Goal: Information Seeking & Learning: Compare options

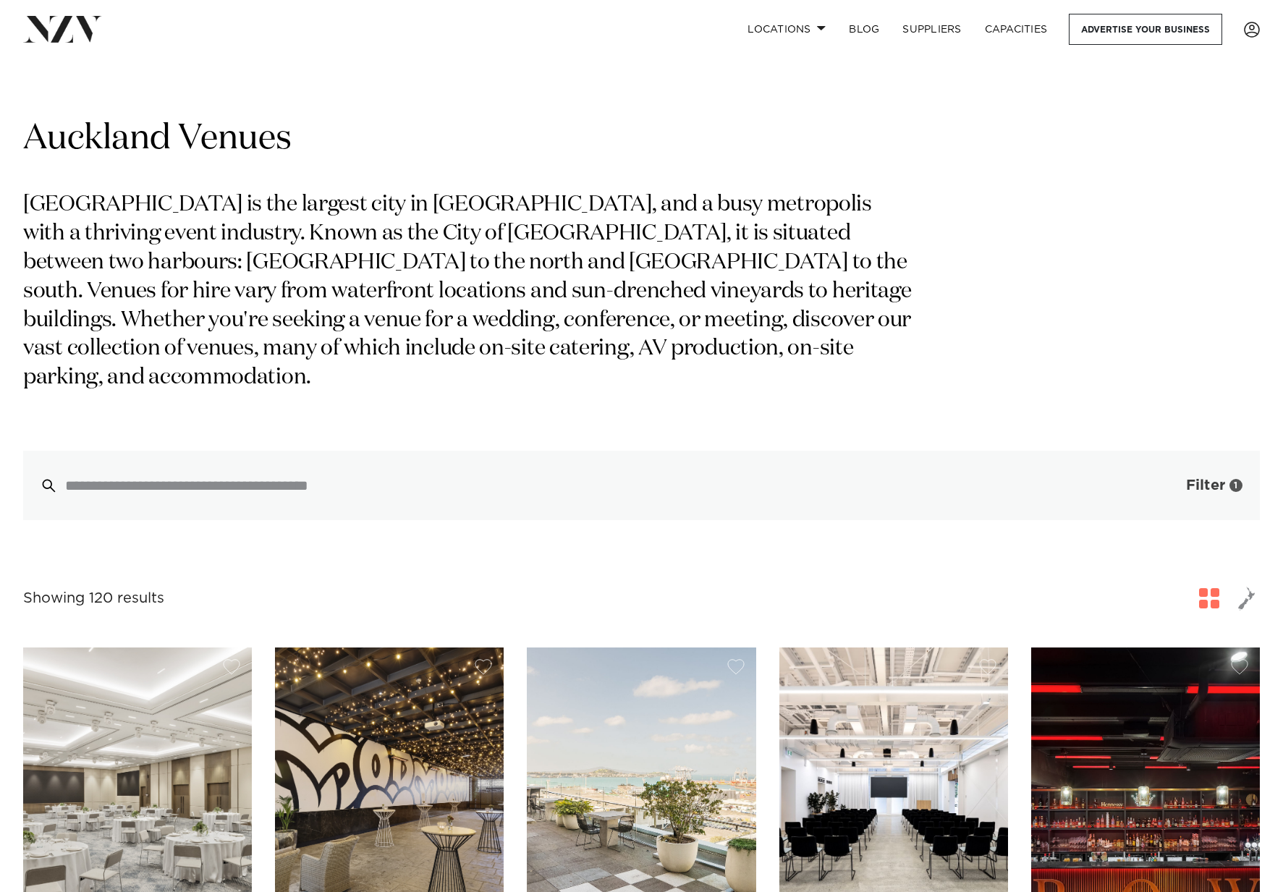
click at [1192, 478] on span "Filter" at bounding box center [1205, 485] width 39 height 14
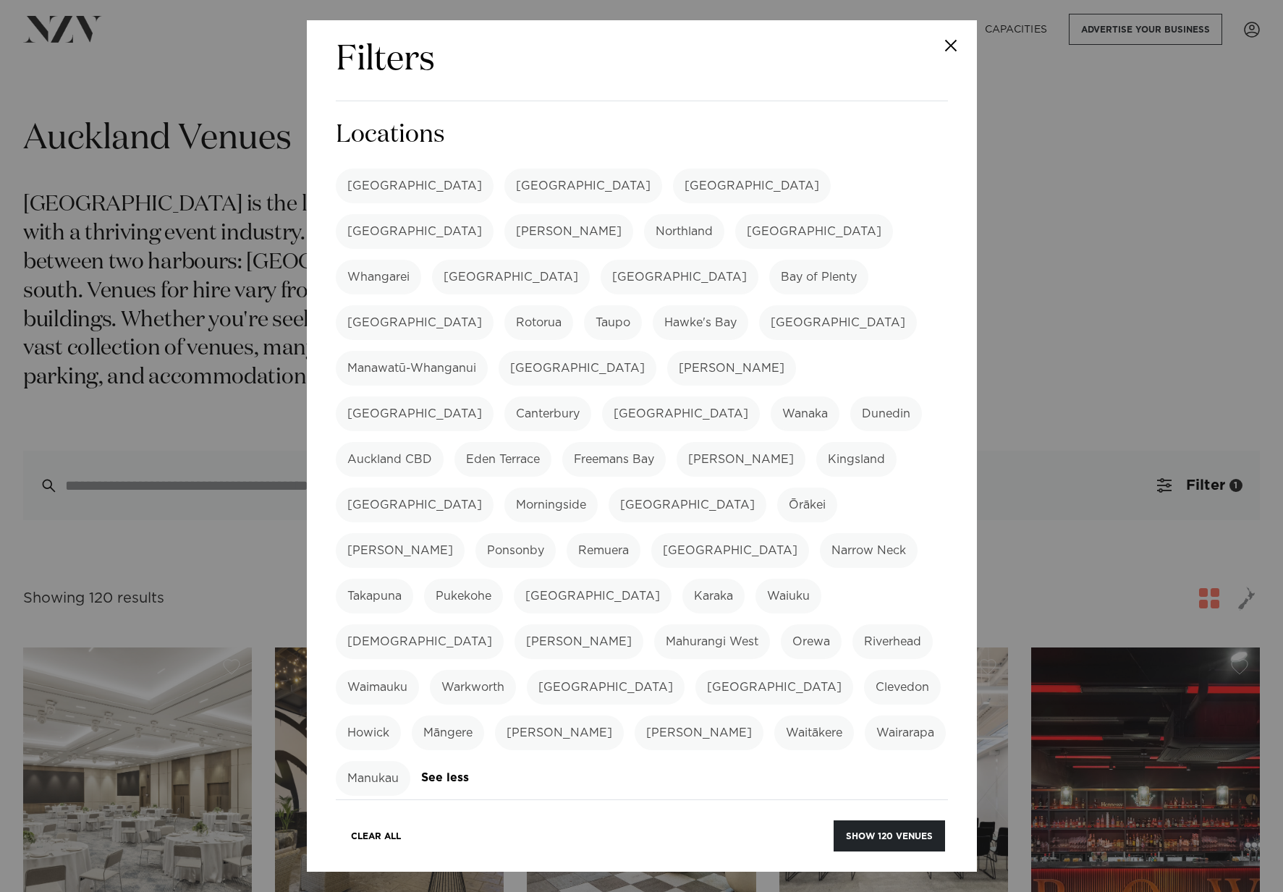
click at [943, 45] on button "Close" at bounding box center [951, 45] width 51 height 51
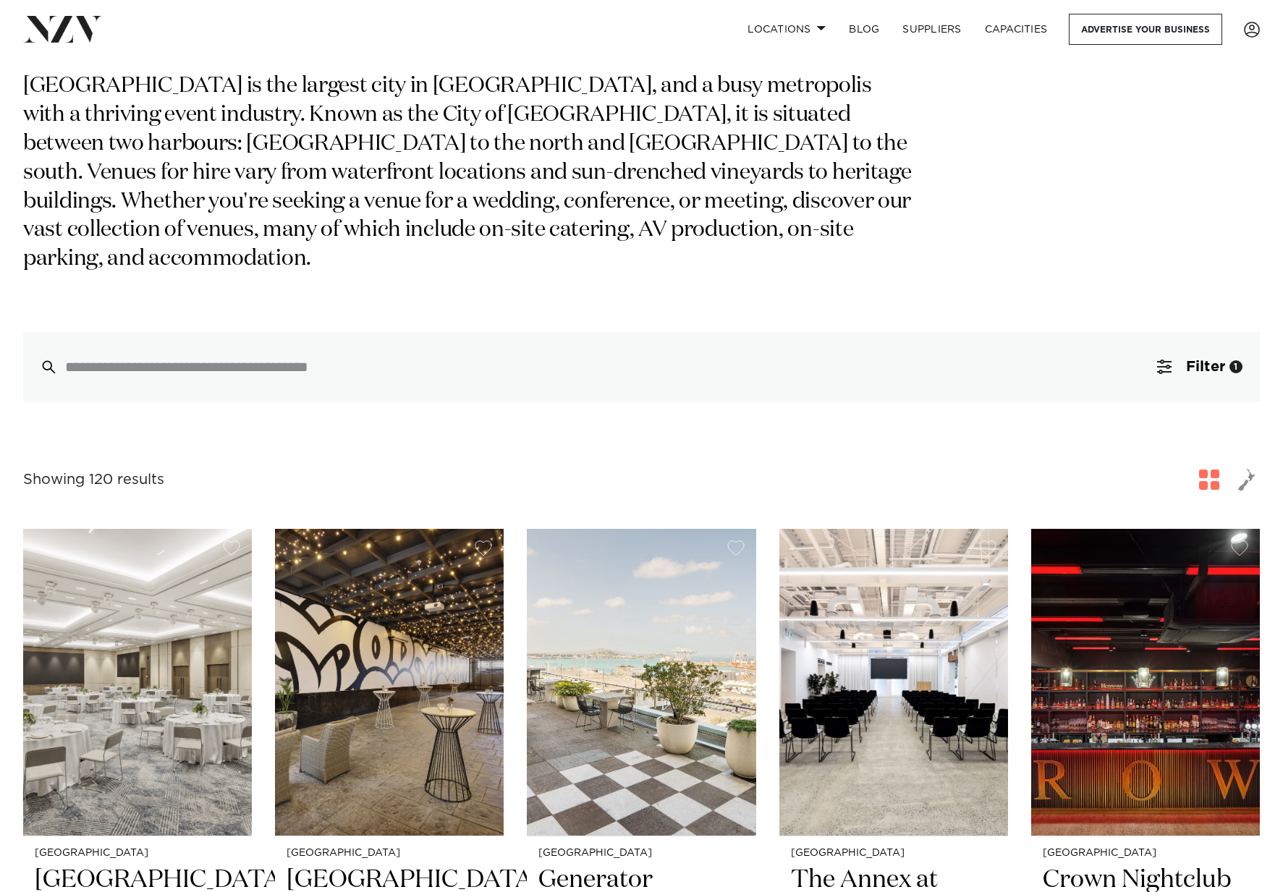
scroll to position [278, 0]
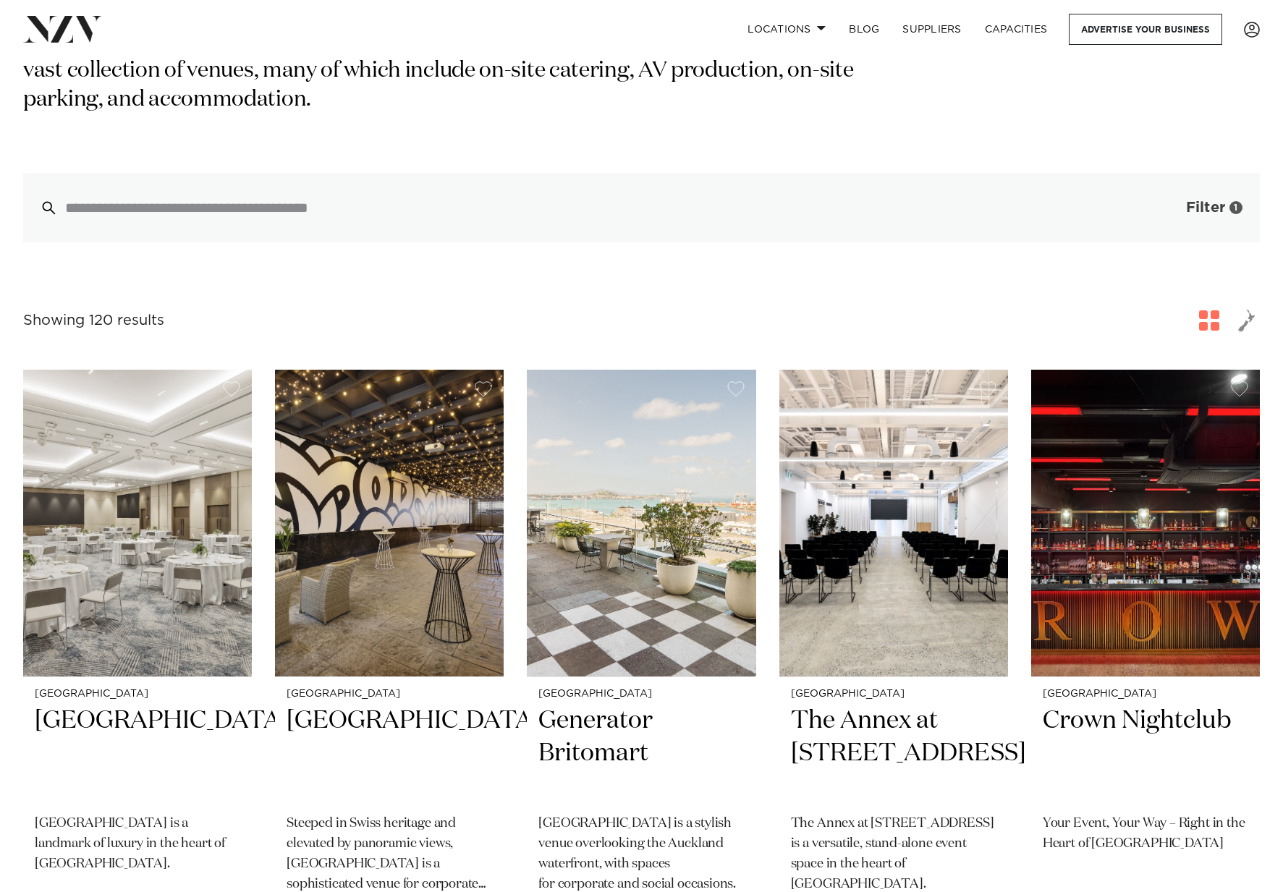
click at [1216, 200] on span "Filter" at bounding box center [1205, 207] width 39 height 14
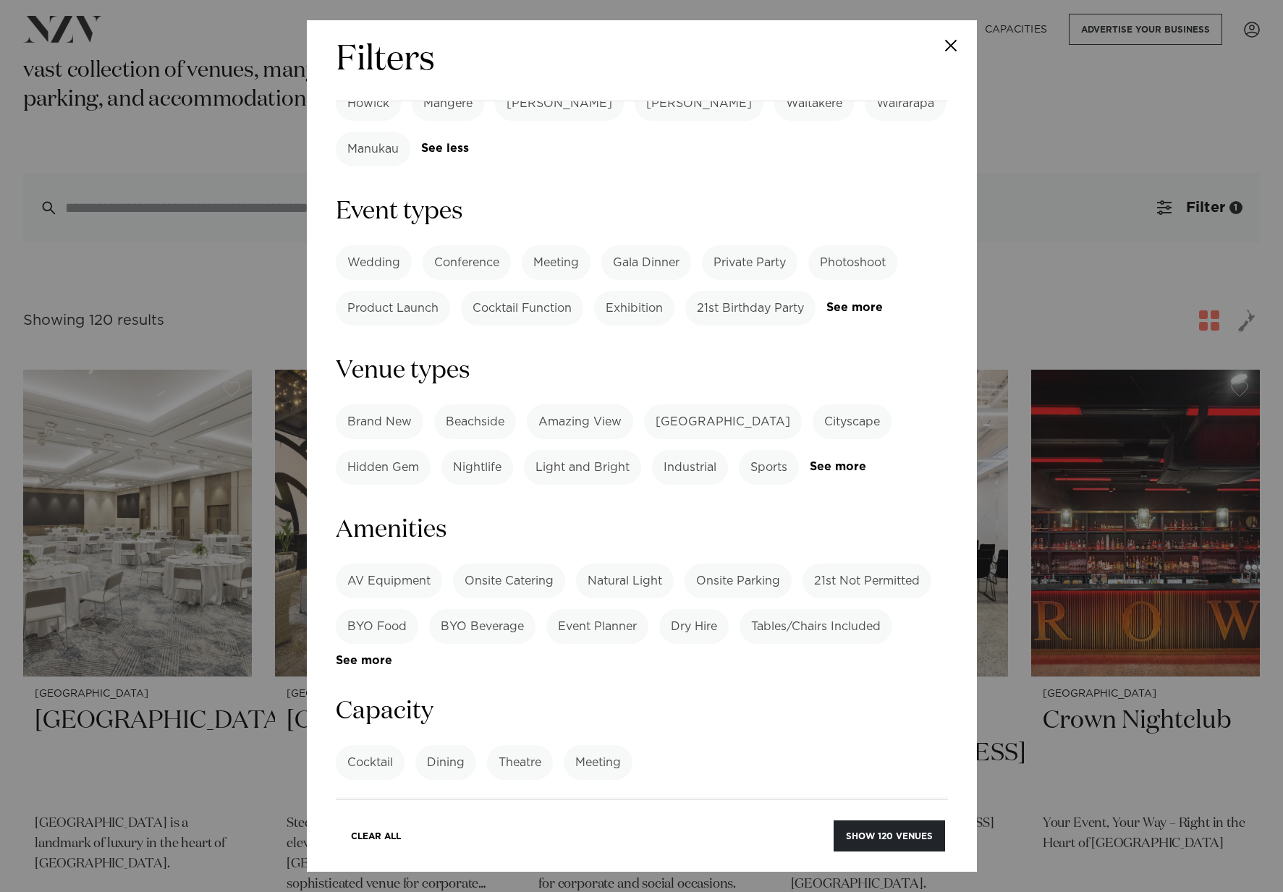
scroll to position [621, 0]
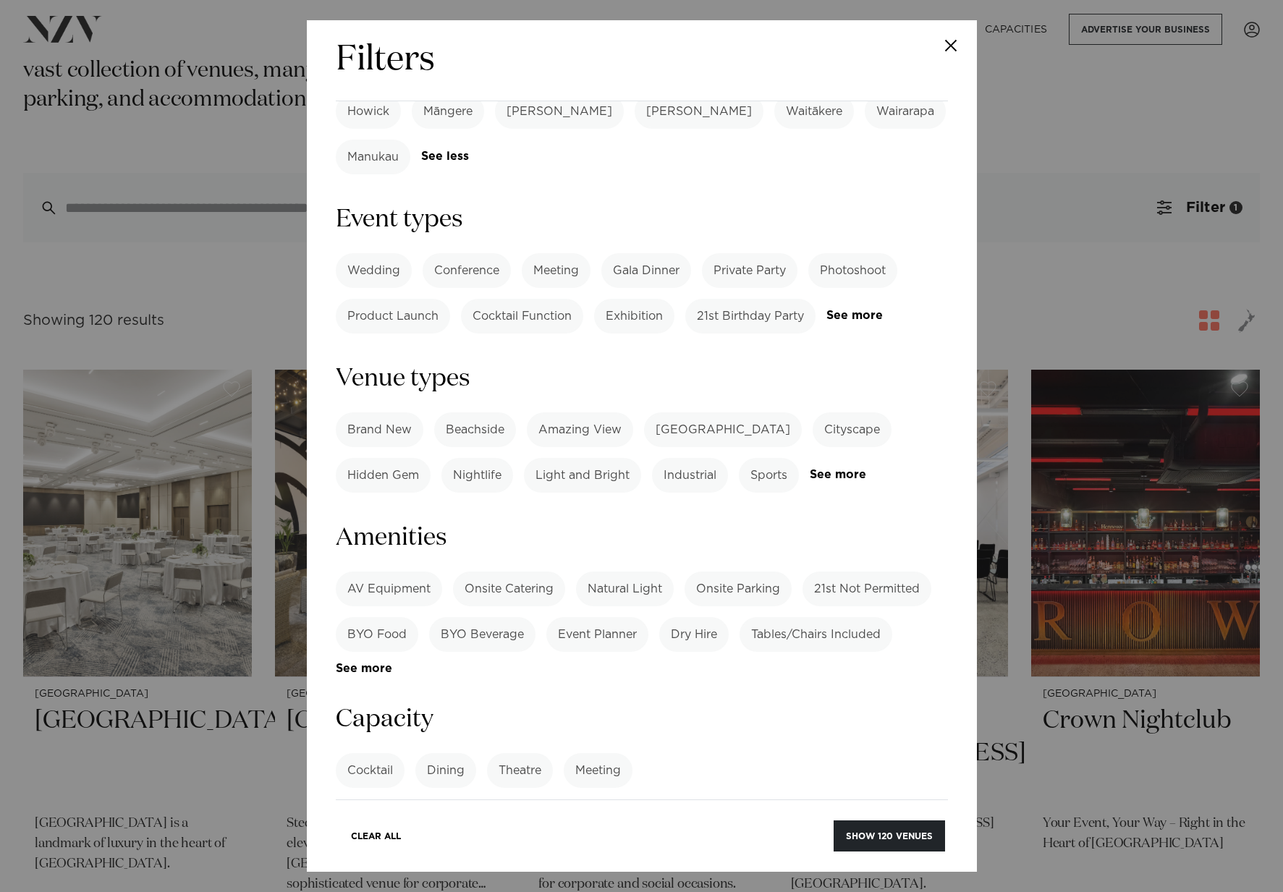
drag, startPoint x: 1077, startPoint y: 184, endPoint x: 1057, endPoint y: 10, distance: 174.8
click at [1077, 184] on div "Filters Search Type Venue Supplier See more Locations Auckland Wellington Chris…" at bounding box center [641, 446] width 1283 height 892
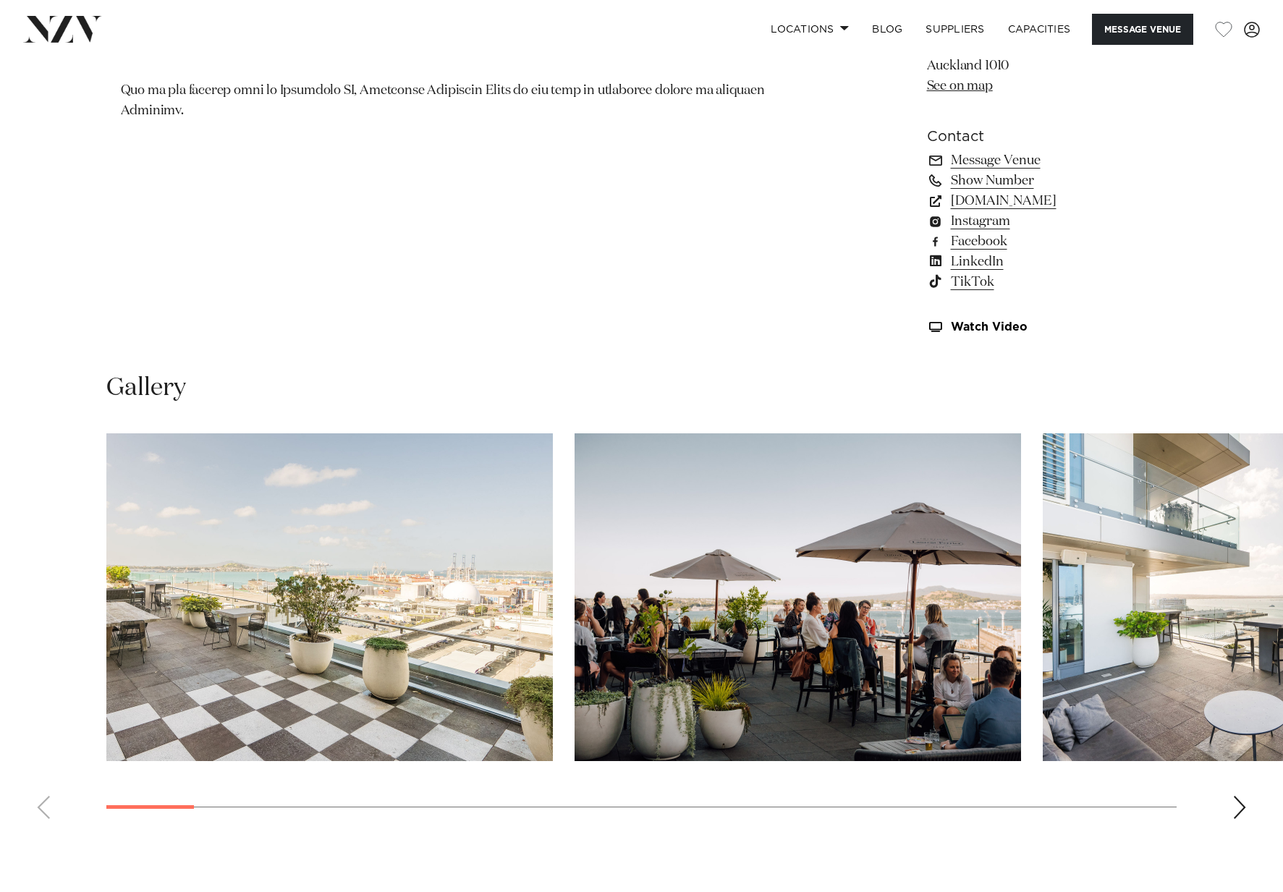
scroll to position [1182, 0]
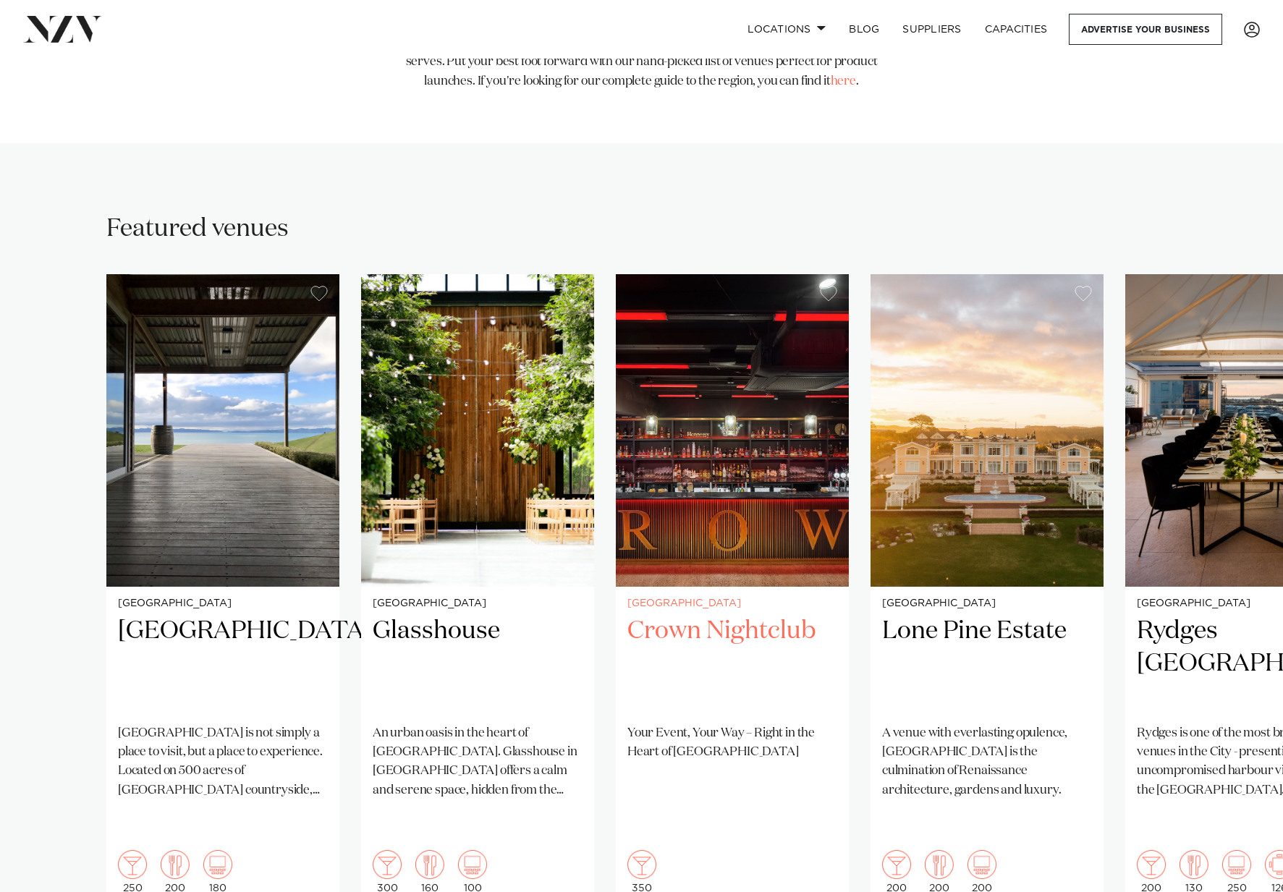
scroll to position [885, 0]
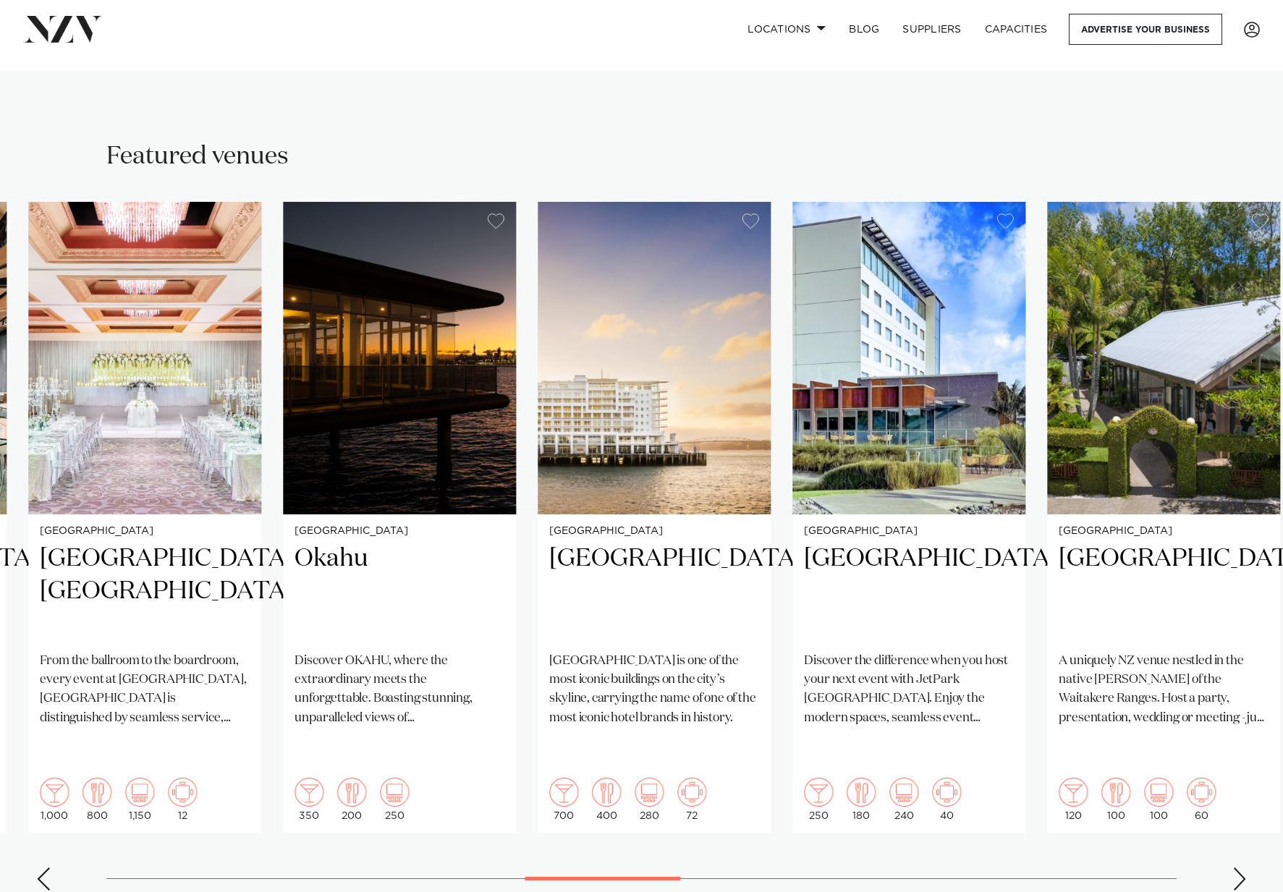
click at [669, 812] on swiper-container "[GEOGRAPHIC_DATA] [GEOGRAPHIC_DATA] [GEOGRAPHIC_DATA] is not simply a place to …" at bounding box center [641, 552] width 1283 height 700
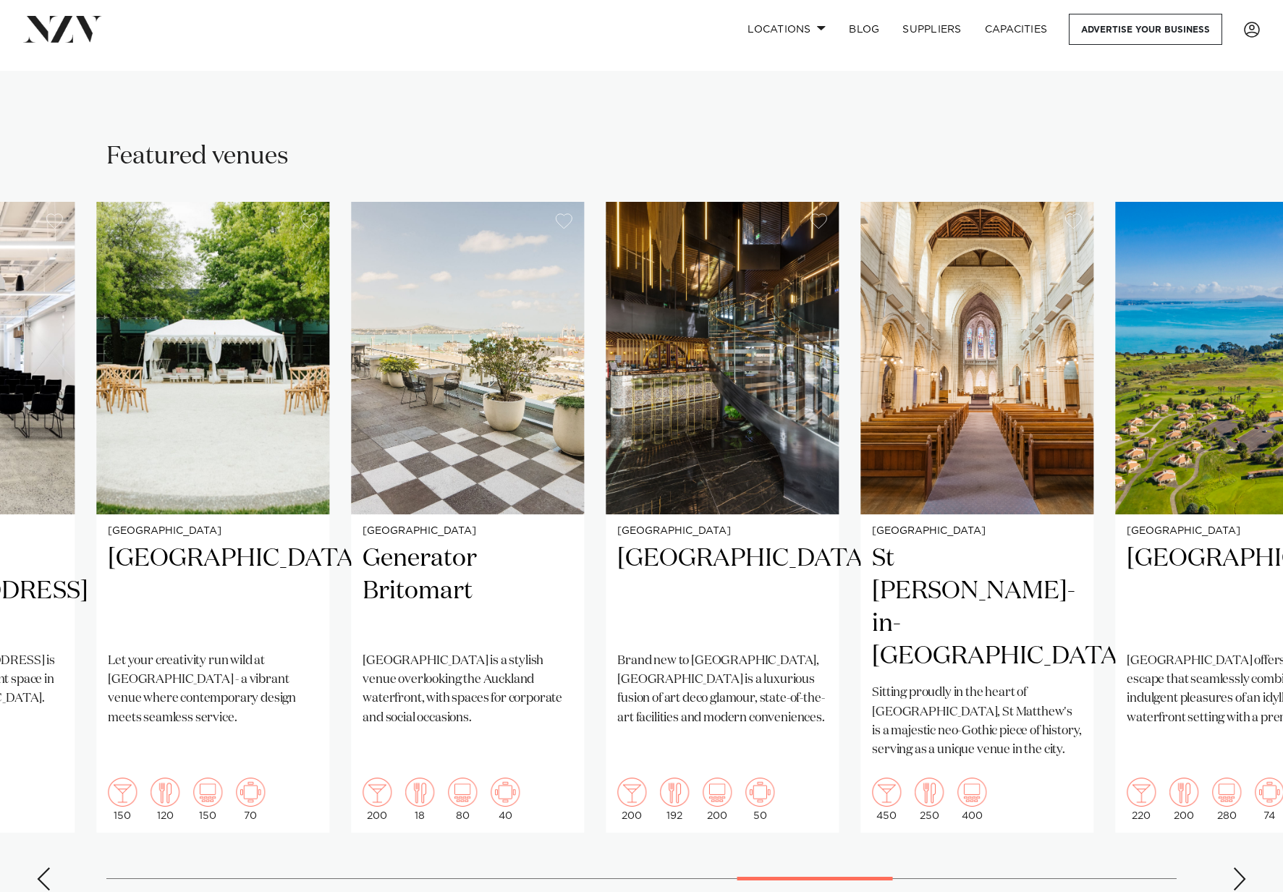
drag, startPoint x: 422, startPoint y: 515, endPoint x: 757, endPoint y: 768, distance: 420.0
click at [770, 789] on swiper-container "Auckland Kauri Bay Kauri Bay is not simply a place to visit, but a place to exp…" at bounding box center [641, 552] width 1283 height 700
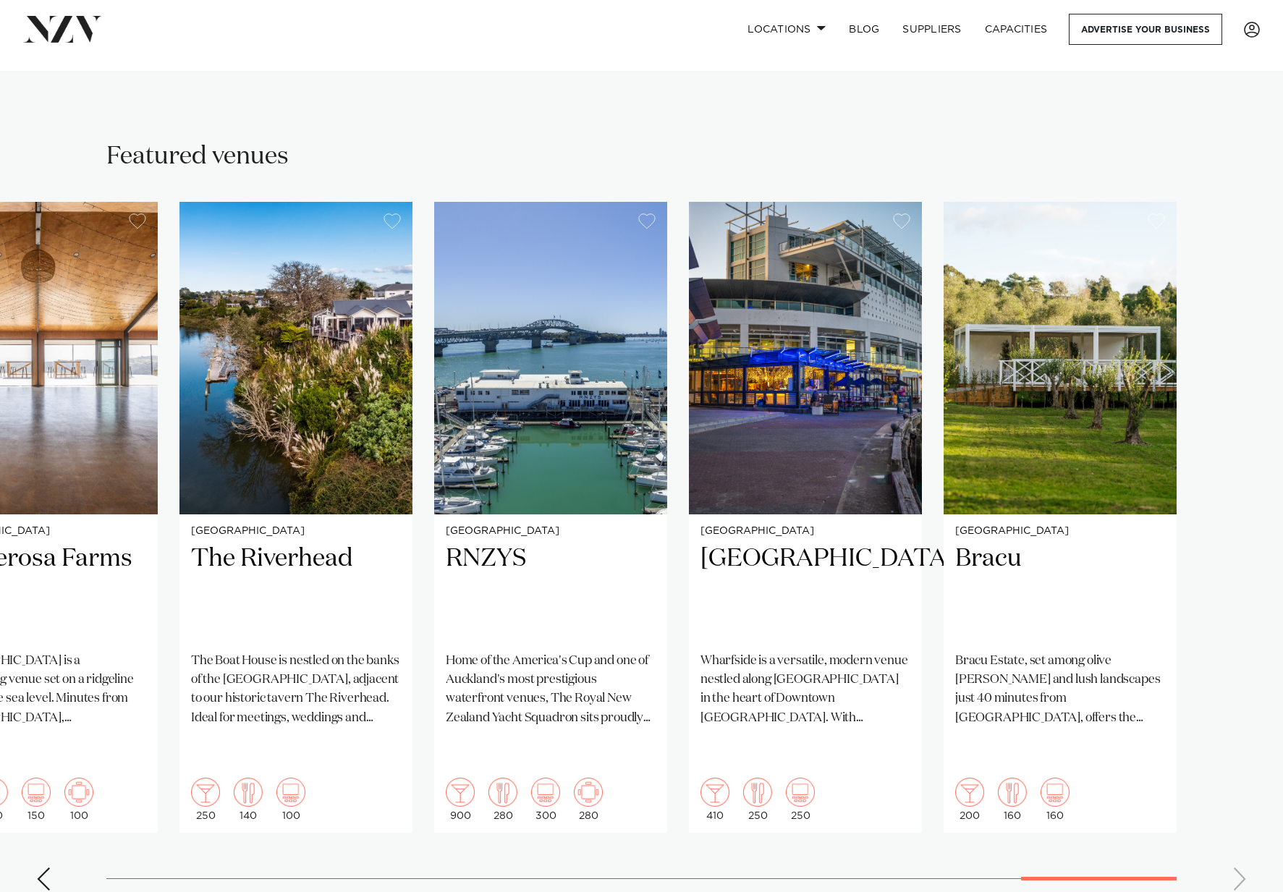
drag, startPoint x: 458, startPoint y: 511, endPoint x: 1017, endPoint y: 795, distance: 627.0
click at [1080, 797] on swiper-container "Auckland Kauri Bay Kauri Bay is not simply a place to visit, but a place to exp…" at bounding box center [641, 552] width 1283 height 700
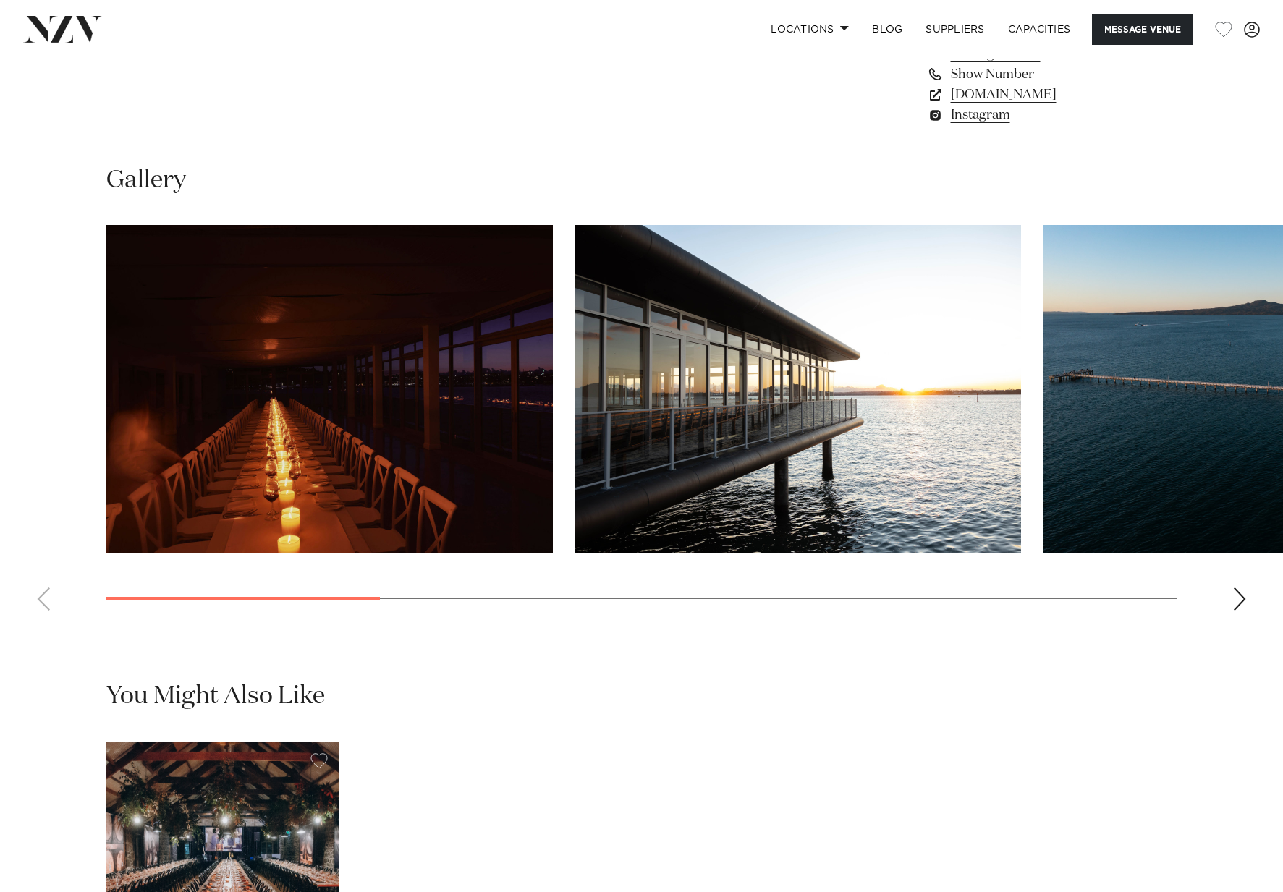
scroll to position [1272, 0]
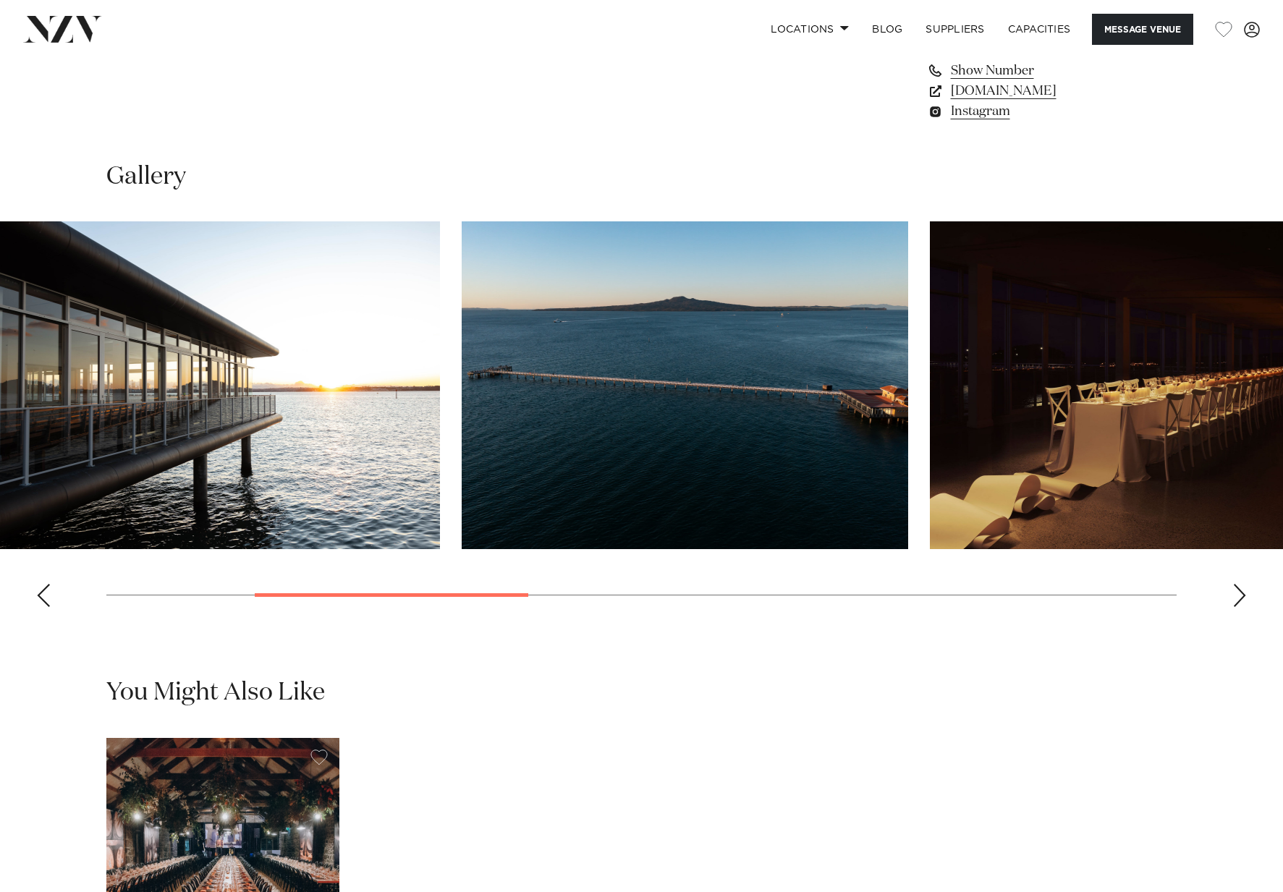
click at [449, 438] on div at bounding box center [60, 385] width 1070 height 328
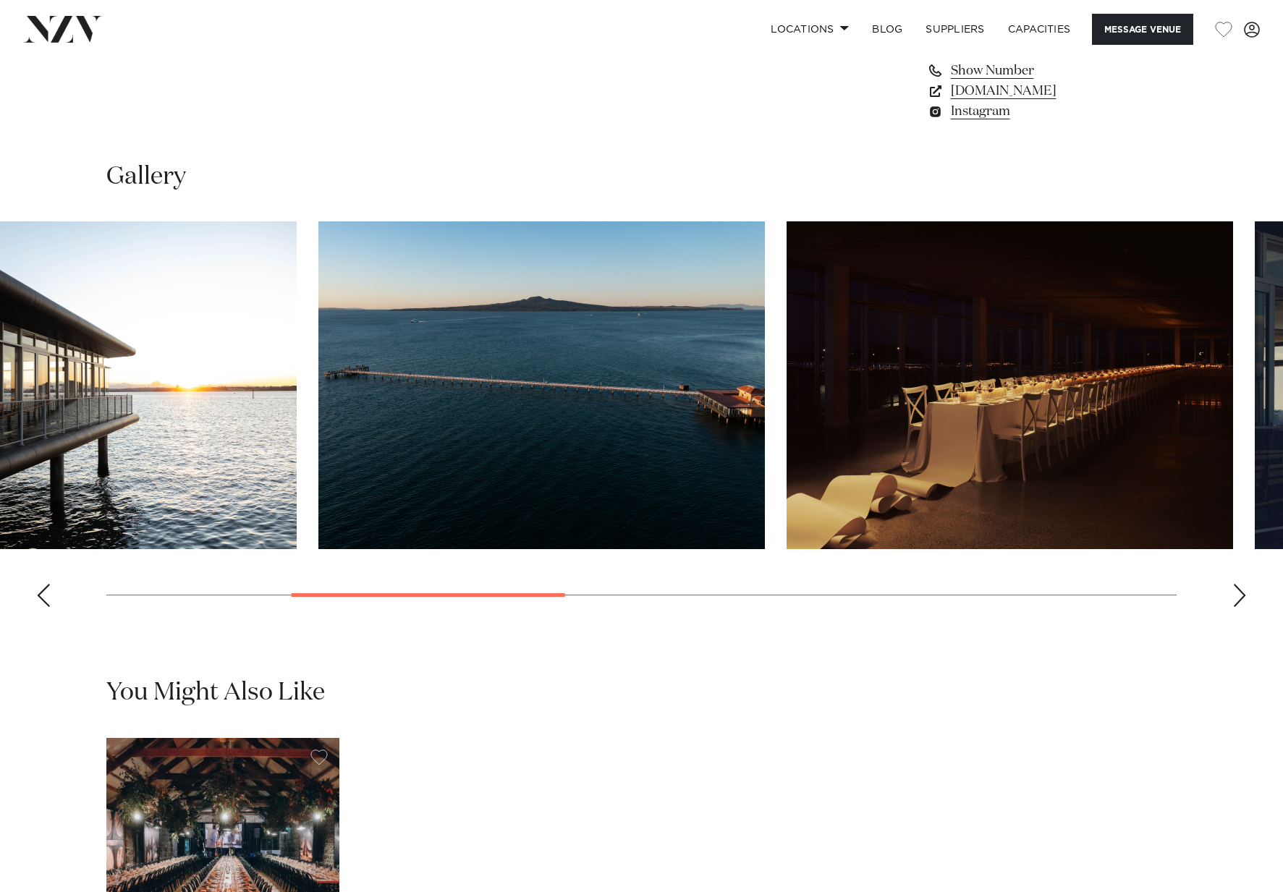
click at [375, 406] on img "3 / 9" at bounding box center [541, 385] width 446 height 328
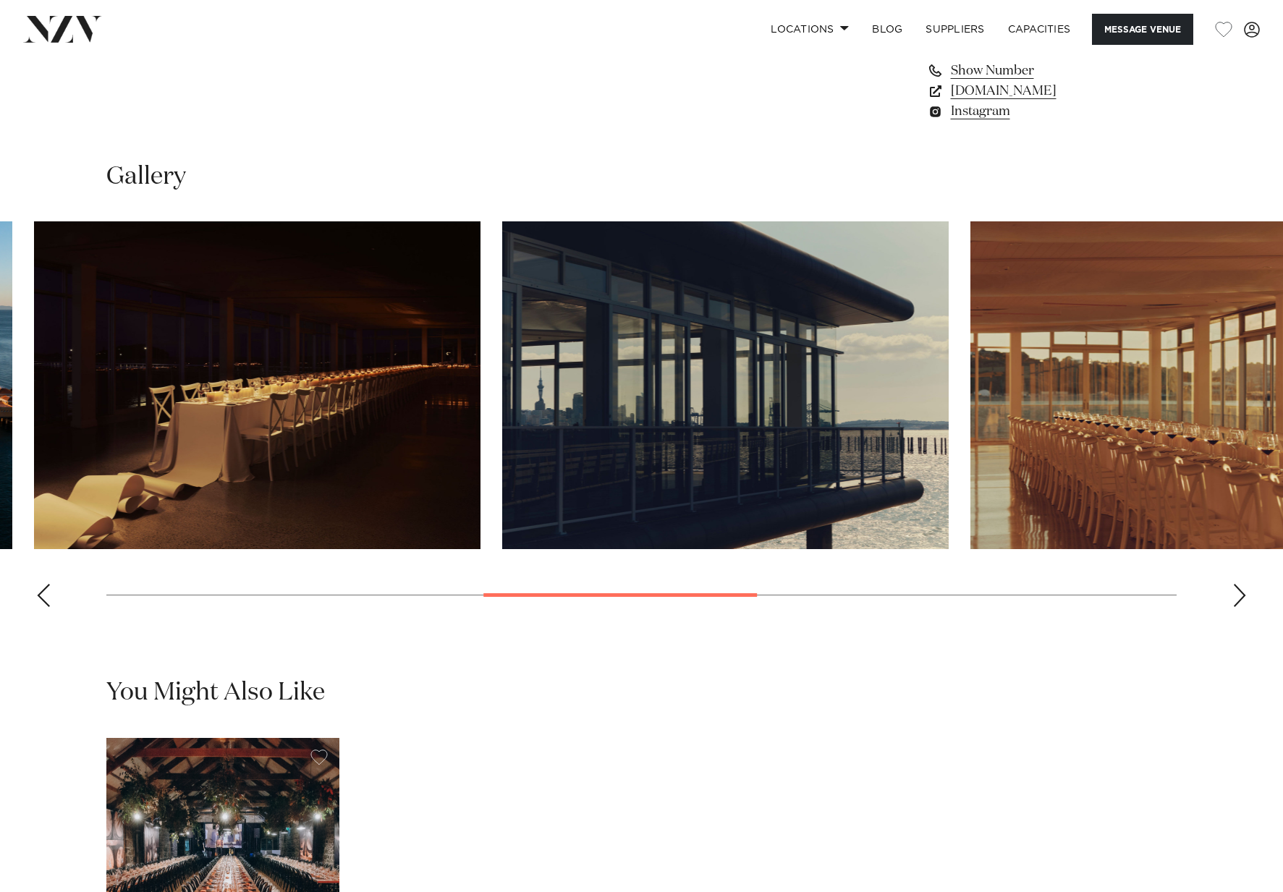
click at [254, 412] on img "4 / 9" at bounding box center [257, 385] width 446 height 328
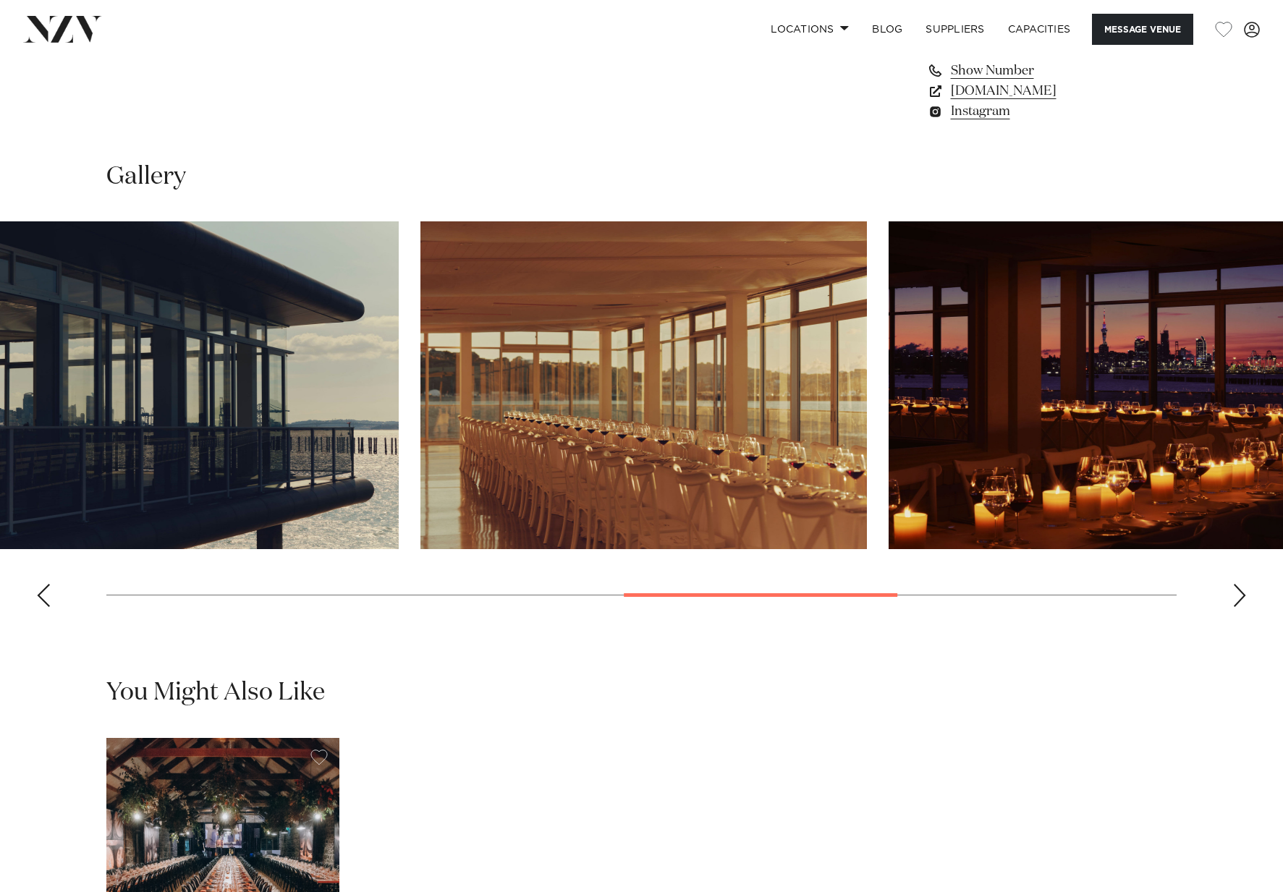
click at [41, 403] on img "5 / 9" at bounding box center [175, 385] width 446 height 328
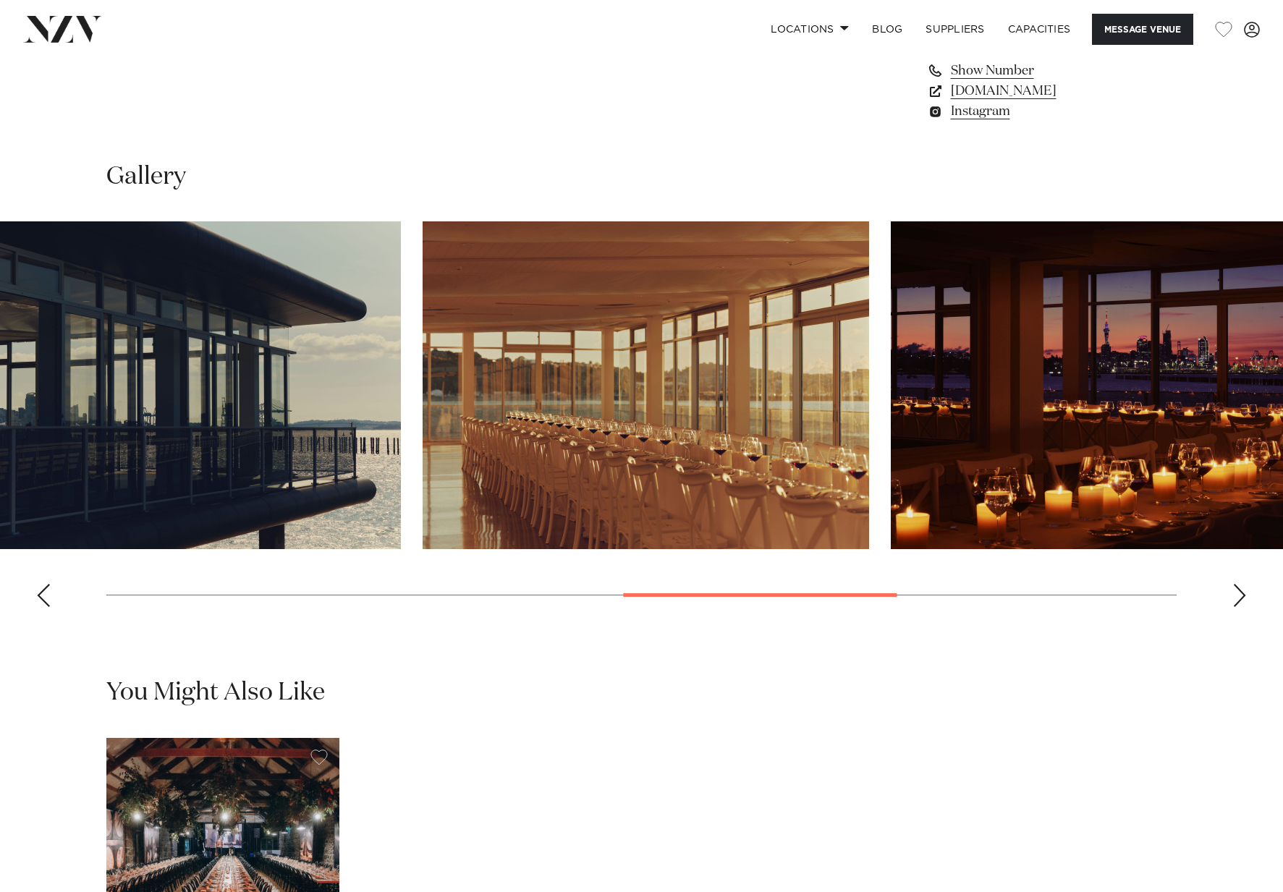
click at [422, 429] on img "6 / 9" at bounding box center [645, 385] width 446 height 328
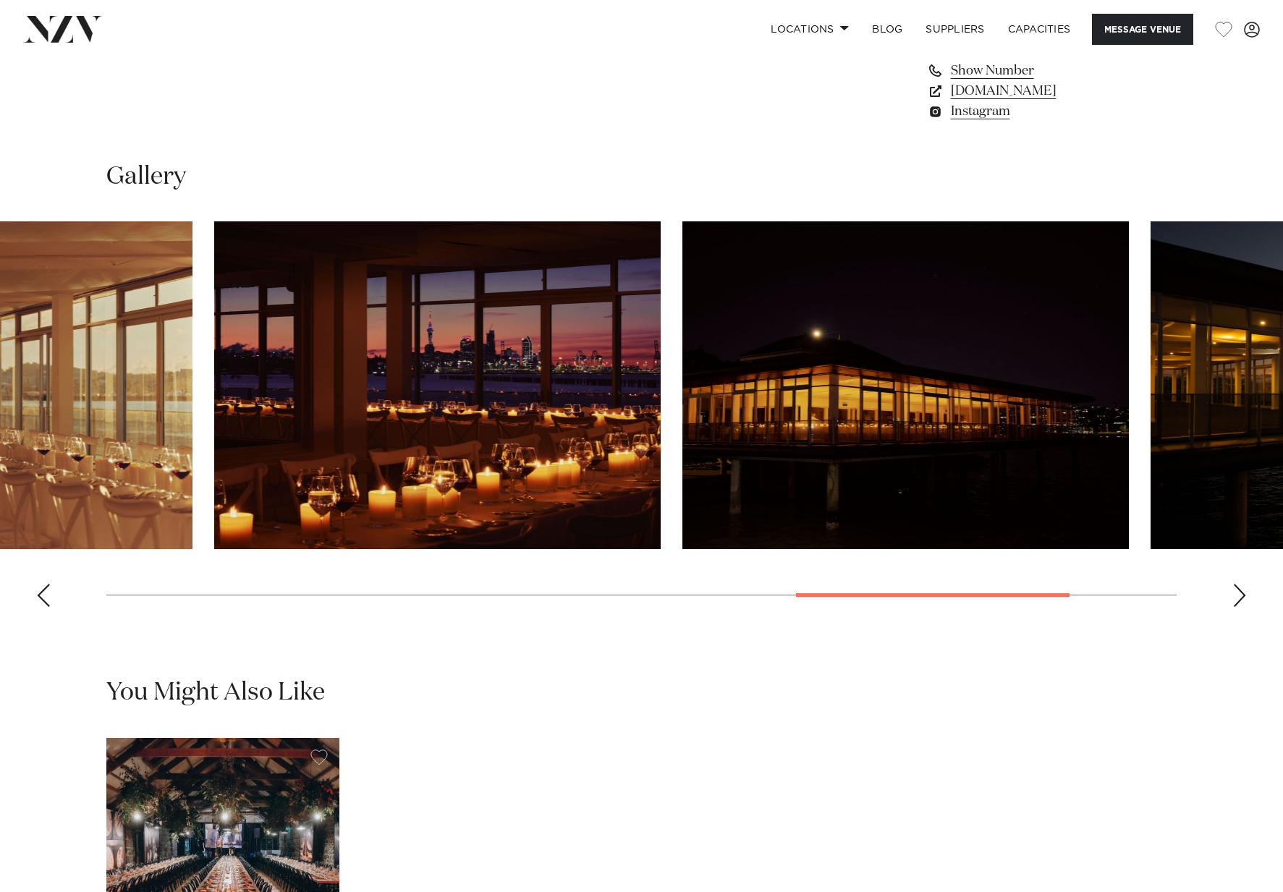
click at [263, 422] on img "7 / 9" at bounding box center [437, 385] width 446 height 328
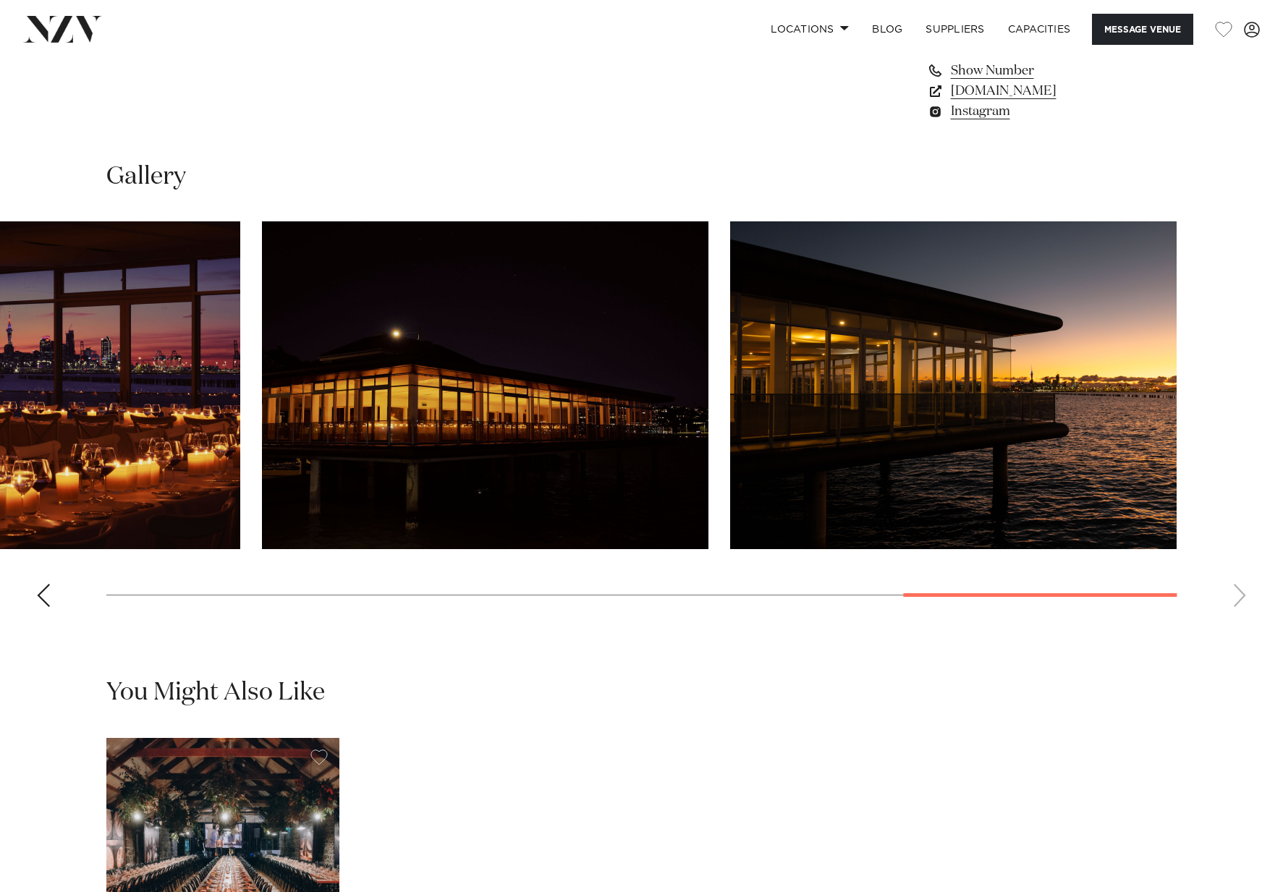
click at [262, 419] on img "8 / 9" at bounding box center [485, 385] width 446 height 328
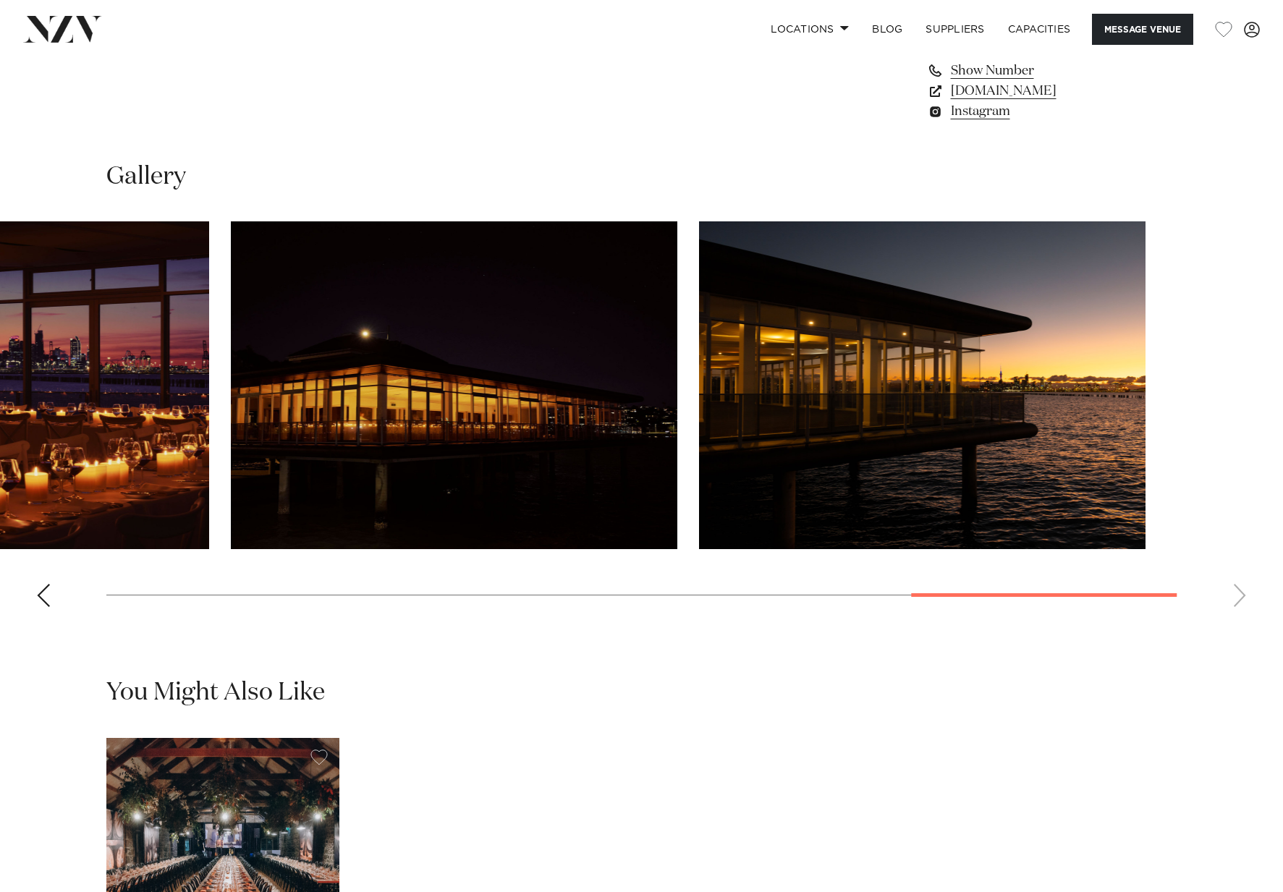
click at [0, 0] on slot at bounding box center [0, 0] width 0 height 0
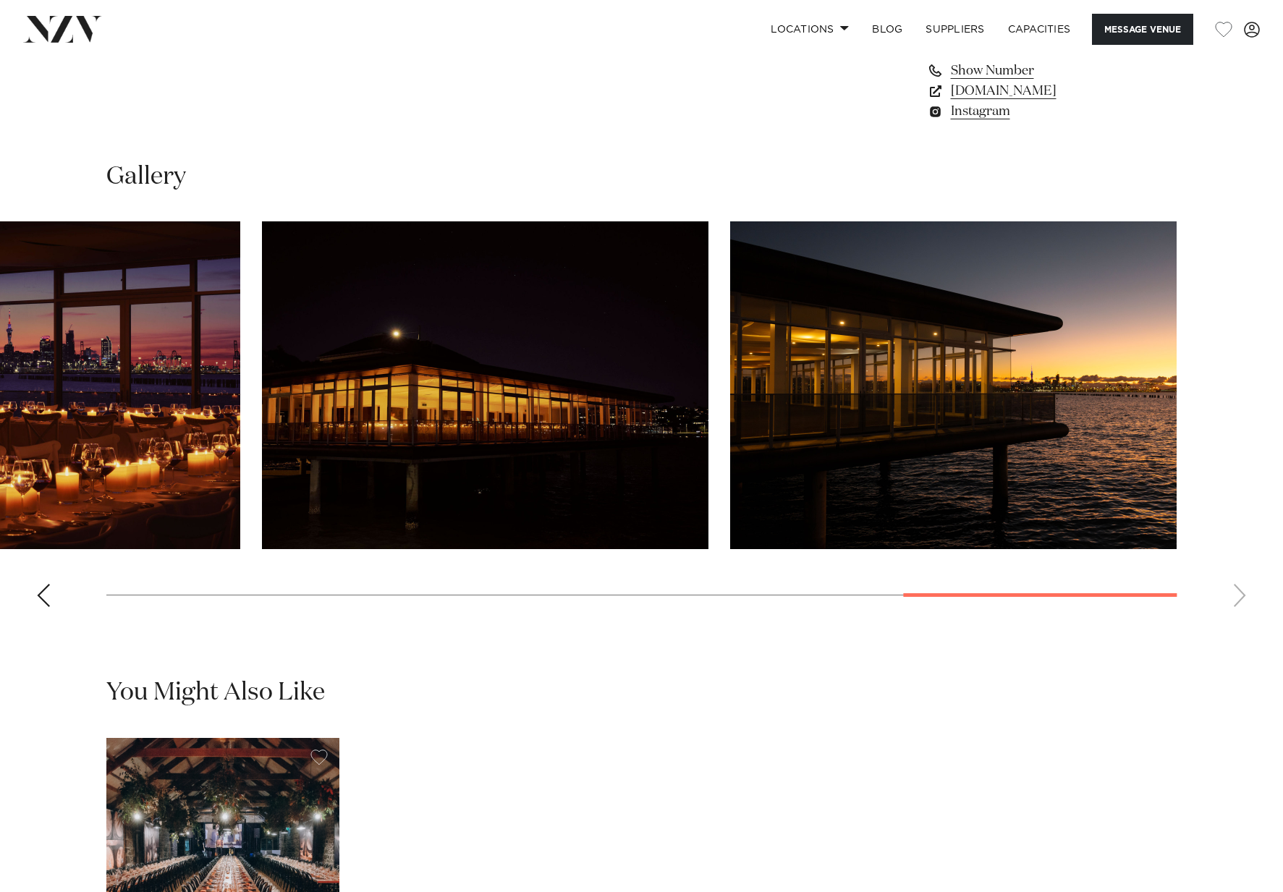
click at [708, 391] on img "8 / 9" at bounding box center [485, 385] width 446 height 328
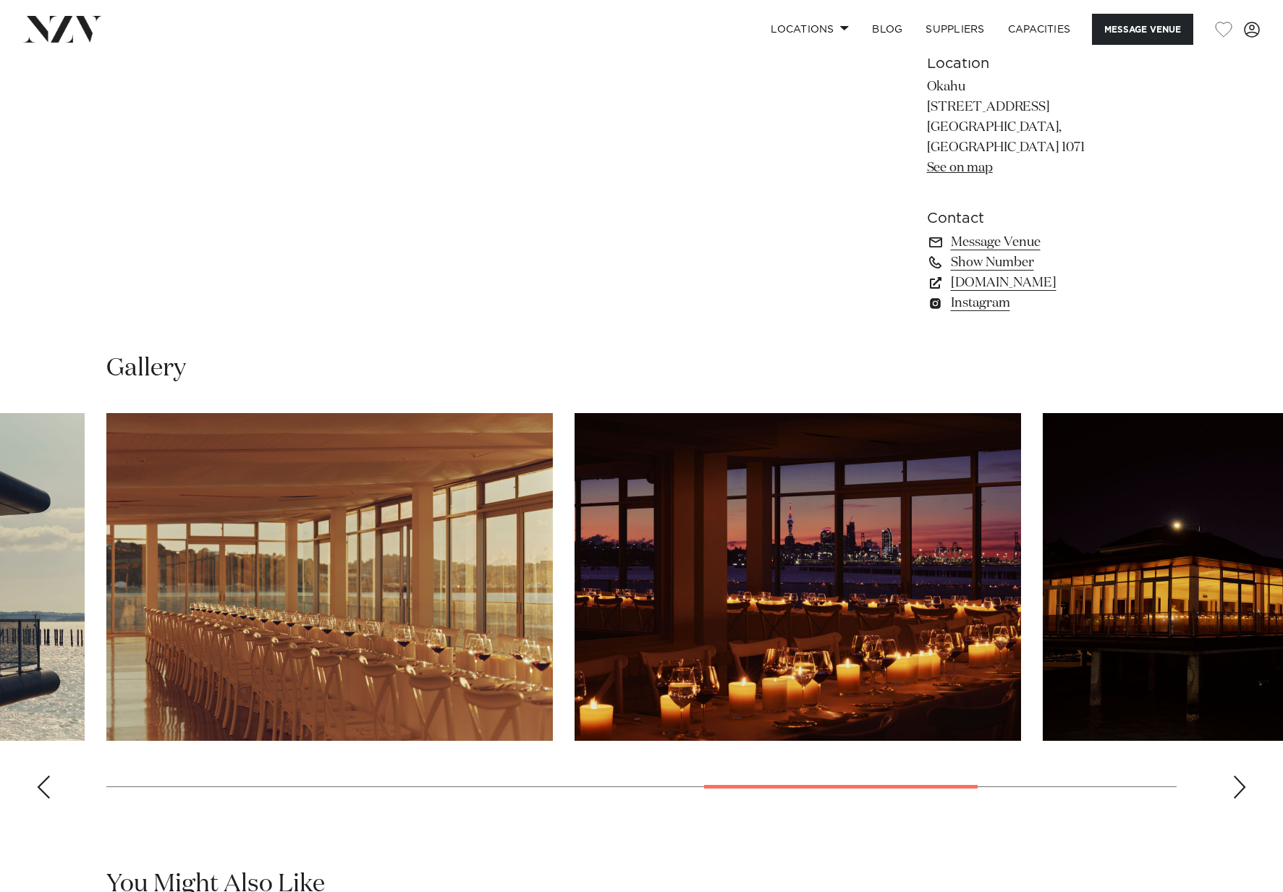
scroll to position [689, 0]
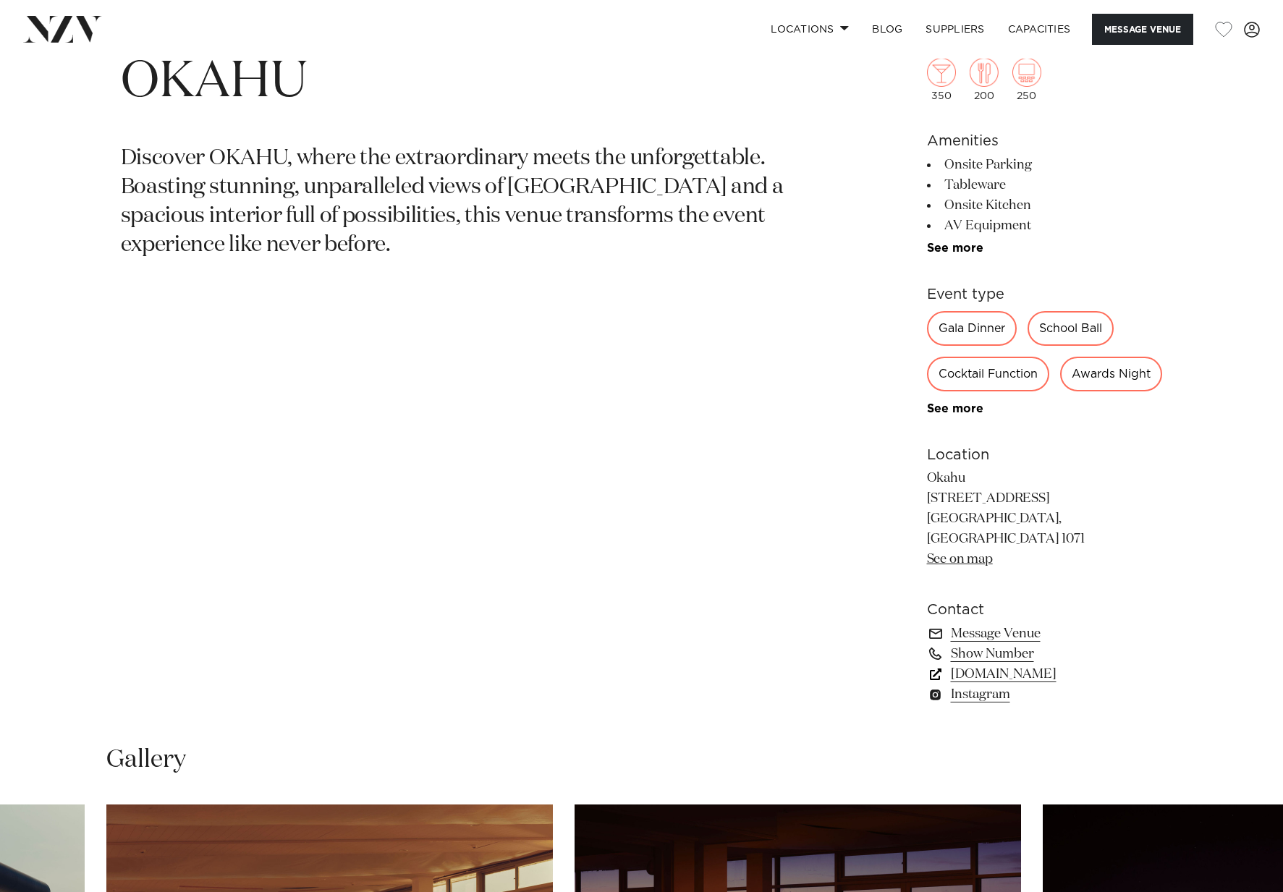
click at [991, 684] on link "www.okahubay.com" at bounding box center [1045, 674] width 236 height 20
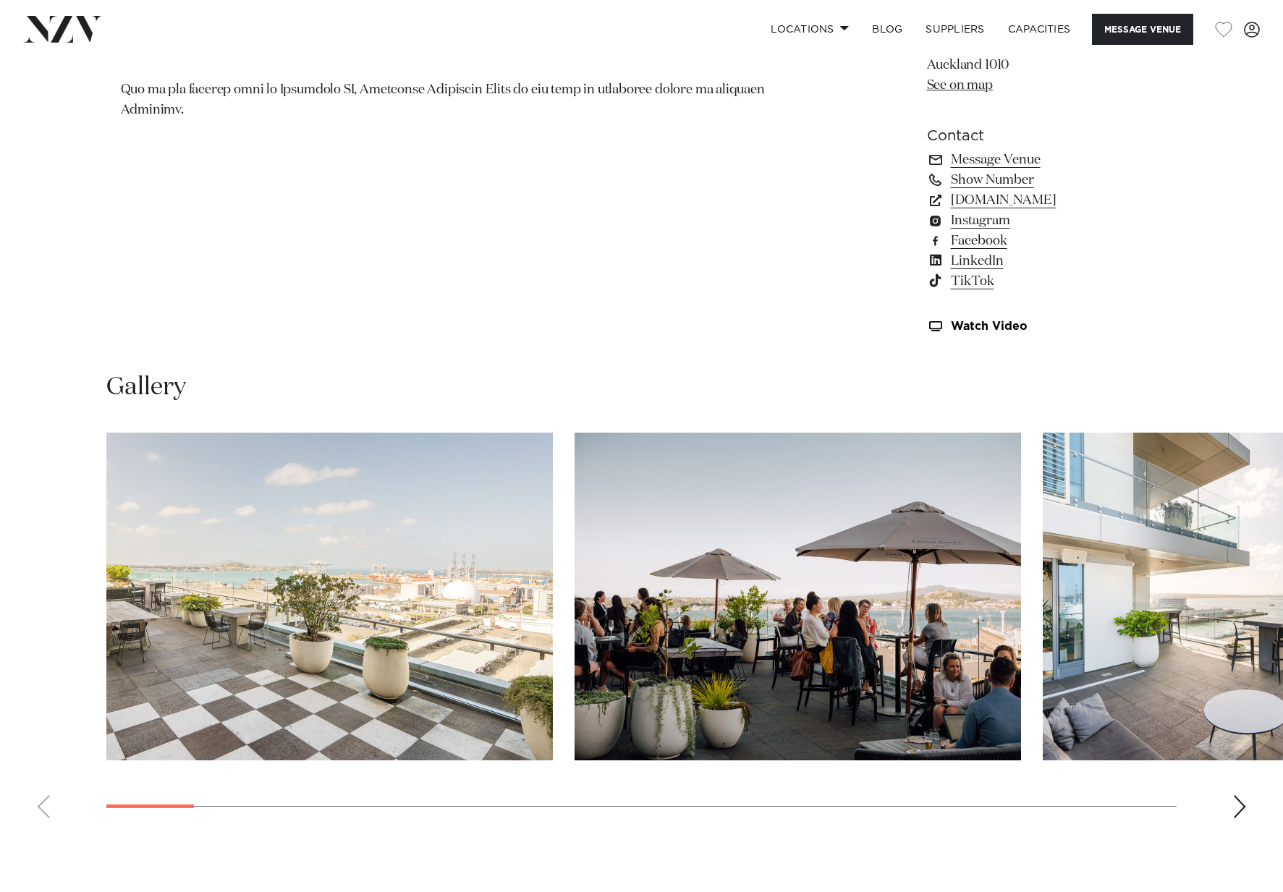
scroll to position [1189, 0]
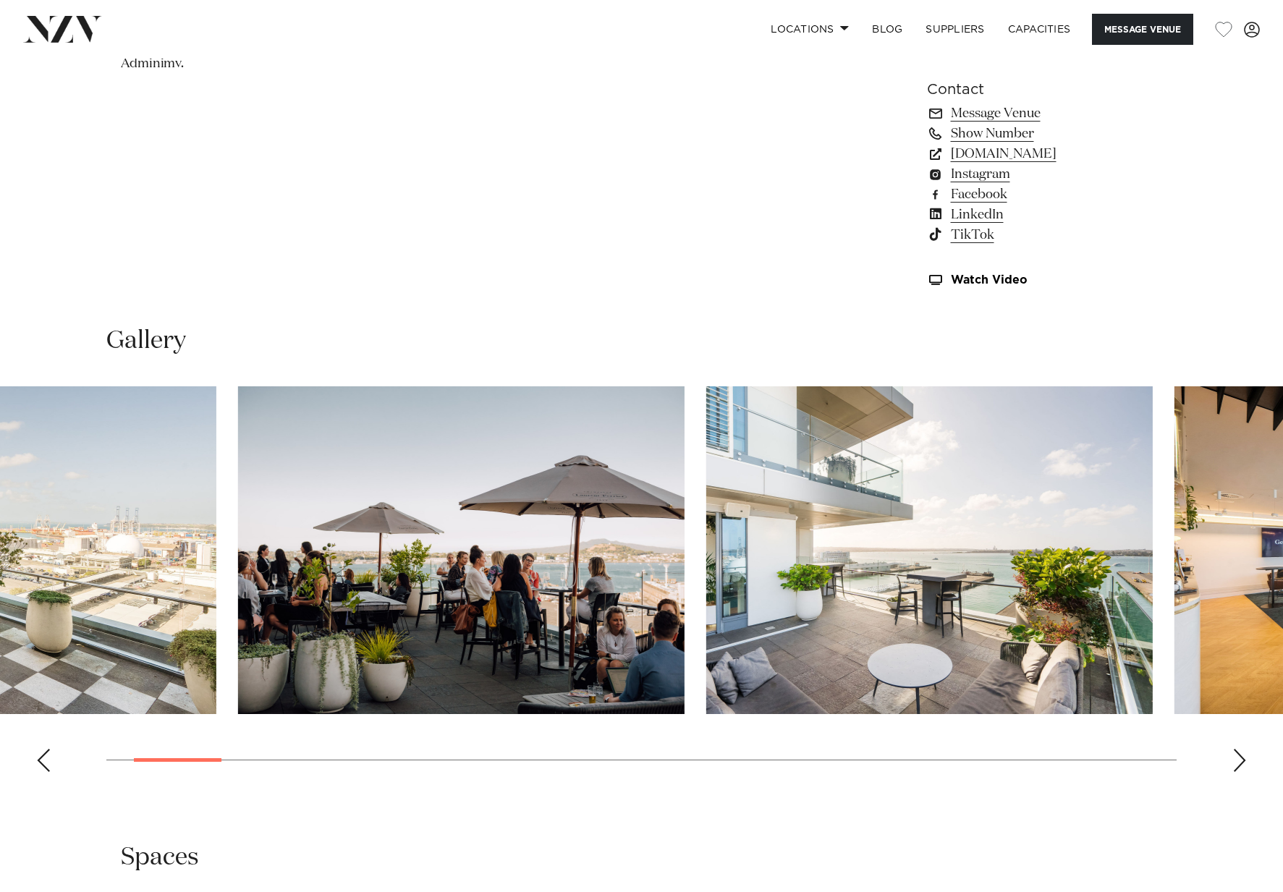
click at [243, 579] on img "2 / 28" at bounding box center [461, 550] width 446 height 328
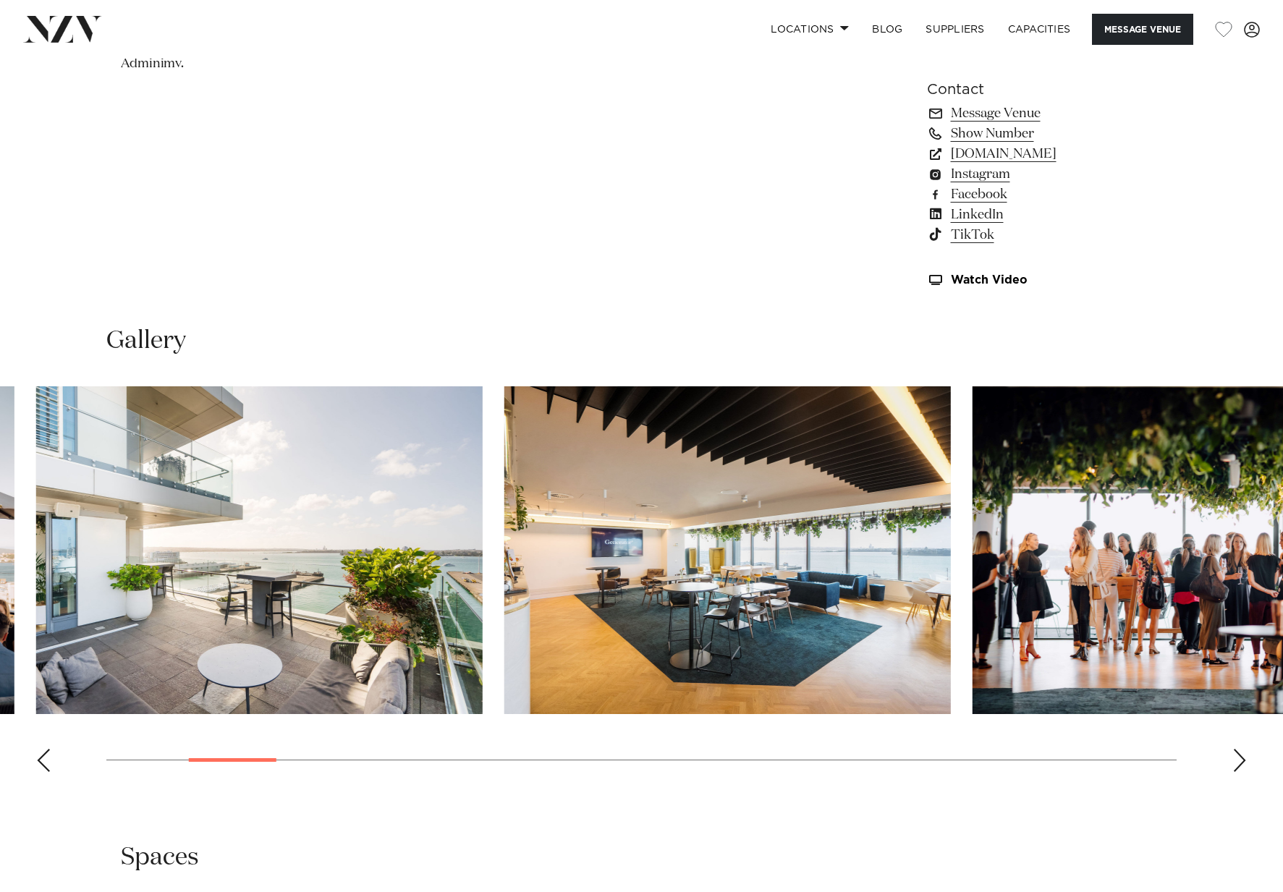
click at [504, 564] on img "4 / 28" at bounding box center [727, 550] width 446 height 328
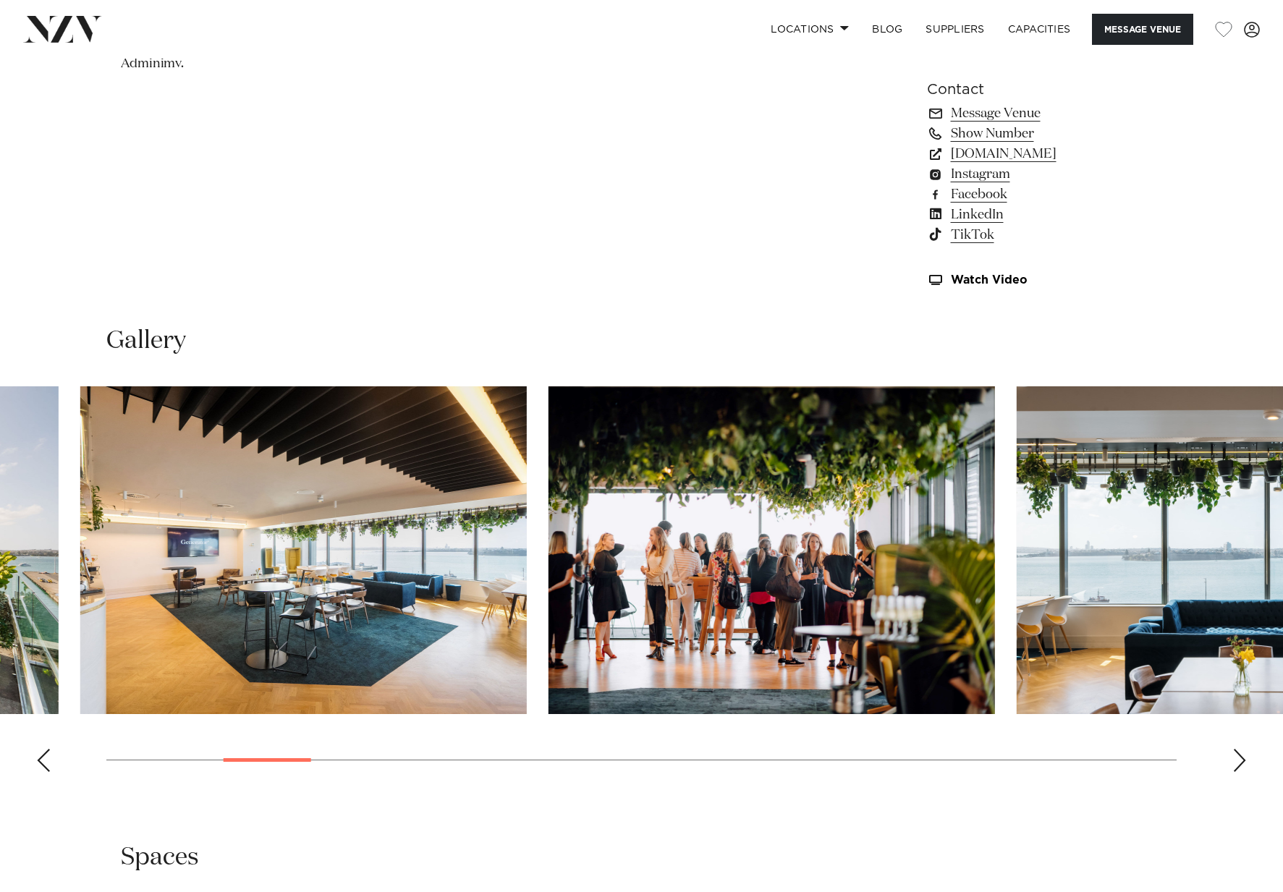
click at [563, 582] on img "5 / 28" at bounding box center [771, 550] width 446 height 328
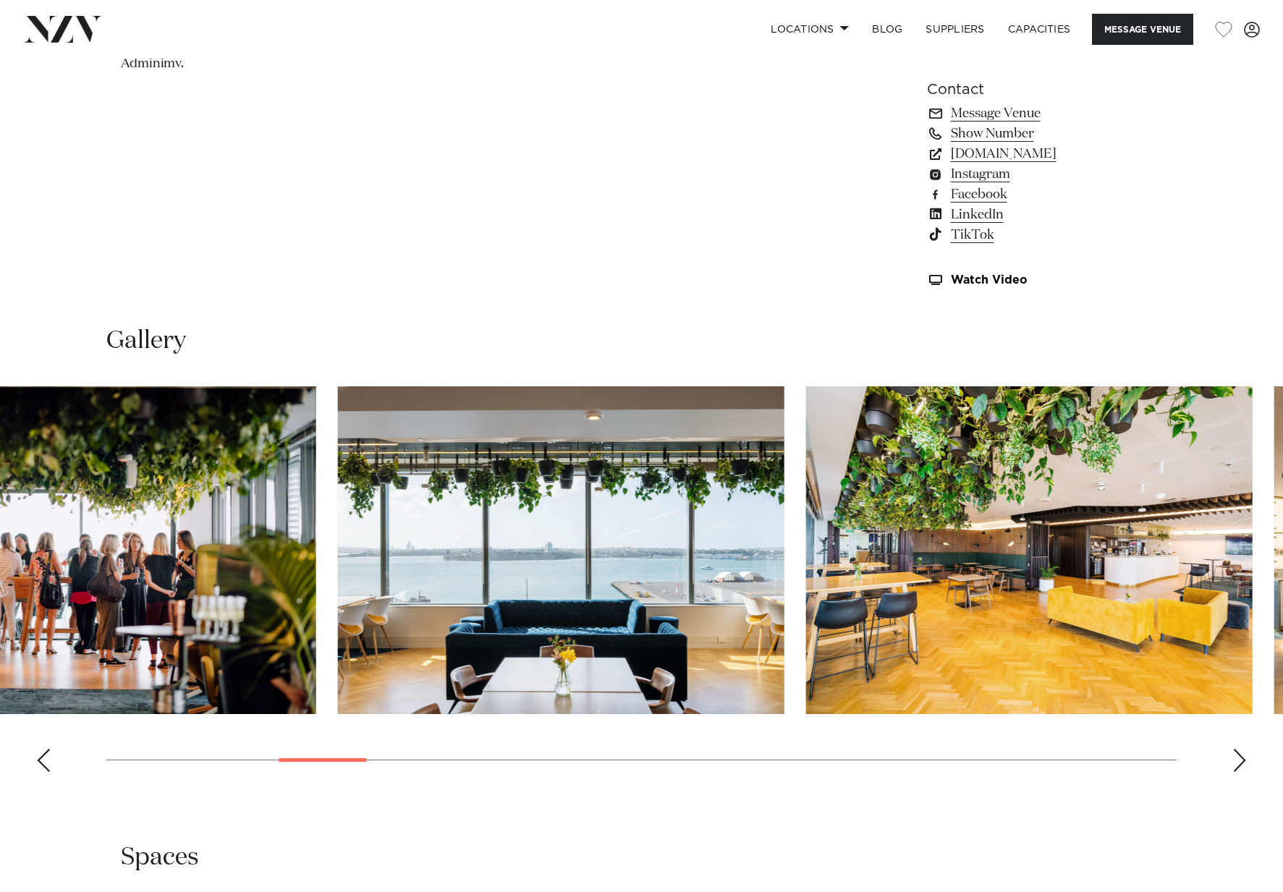
click at [550, 567] on img "6 / 28" at bounding box center [561, 550] width 446 height 328
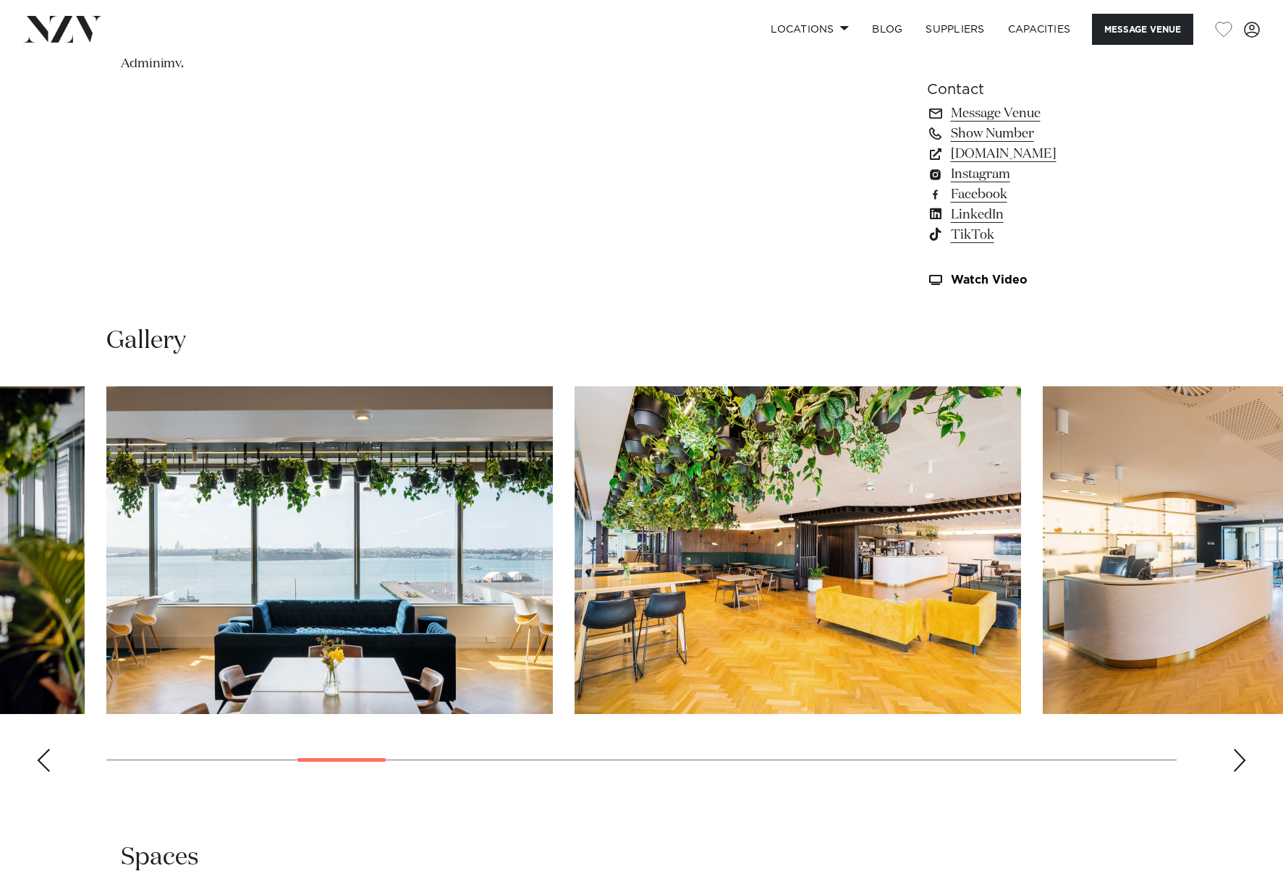
click at [649, 548] on img "7 / 28" at bounding box center [797, 550] width 446 height 328
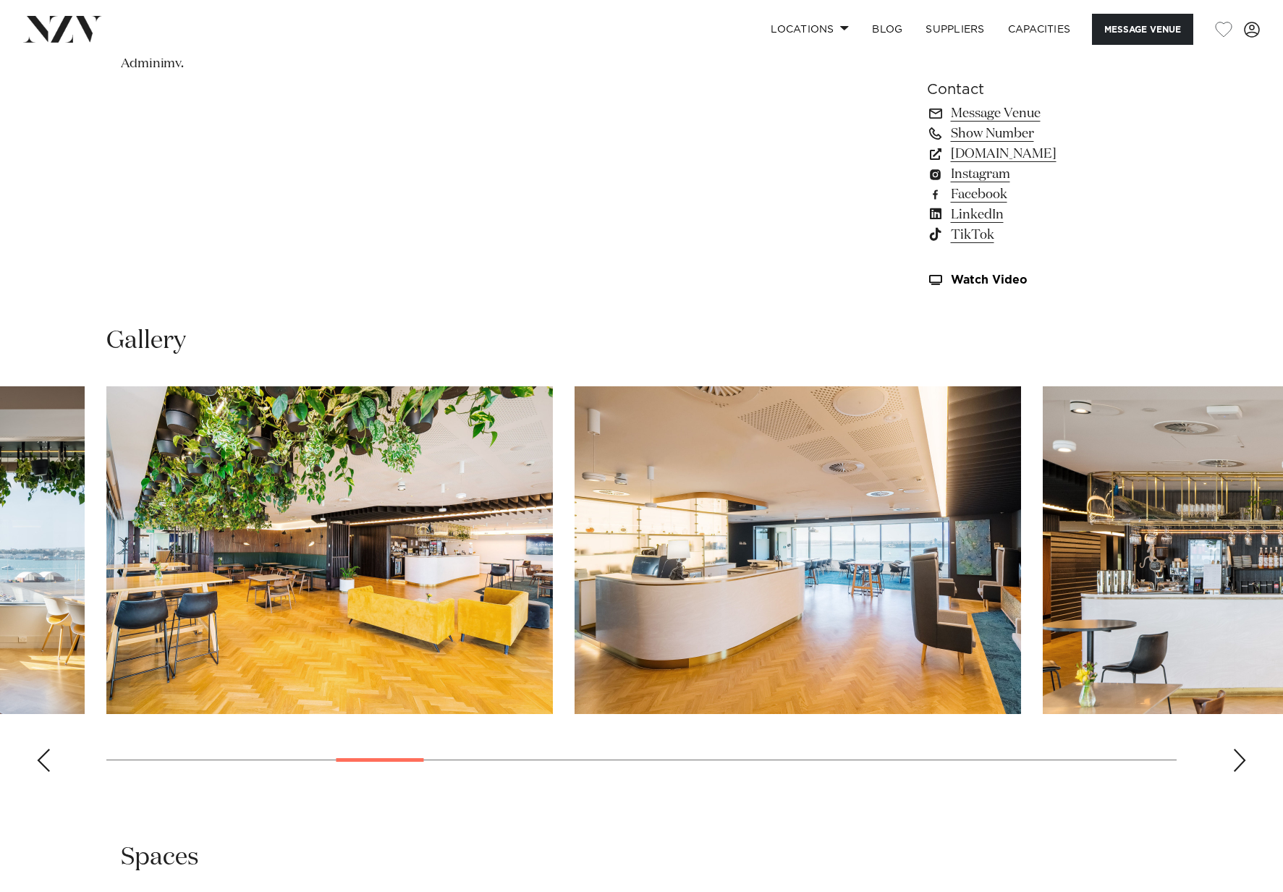
click at [734, 473] on swiper-container at bounding box center [641, 584] width 1283 height 397
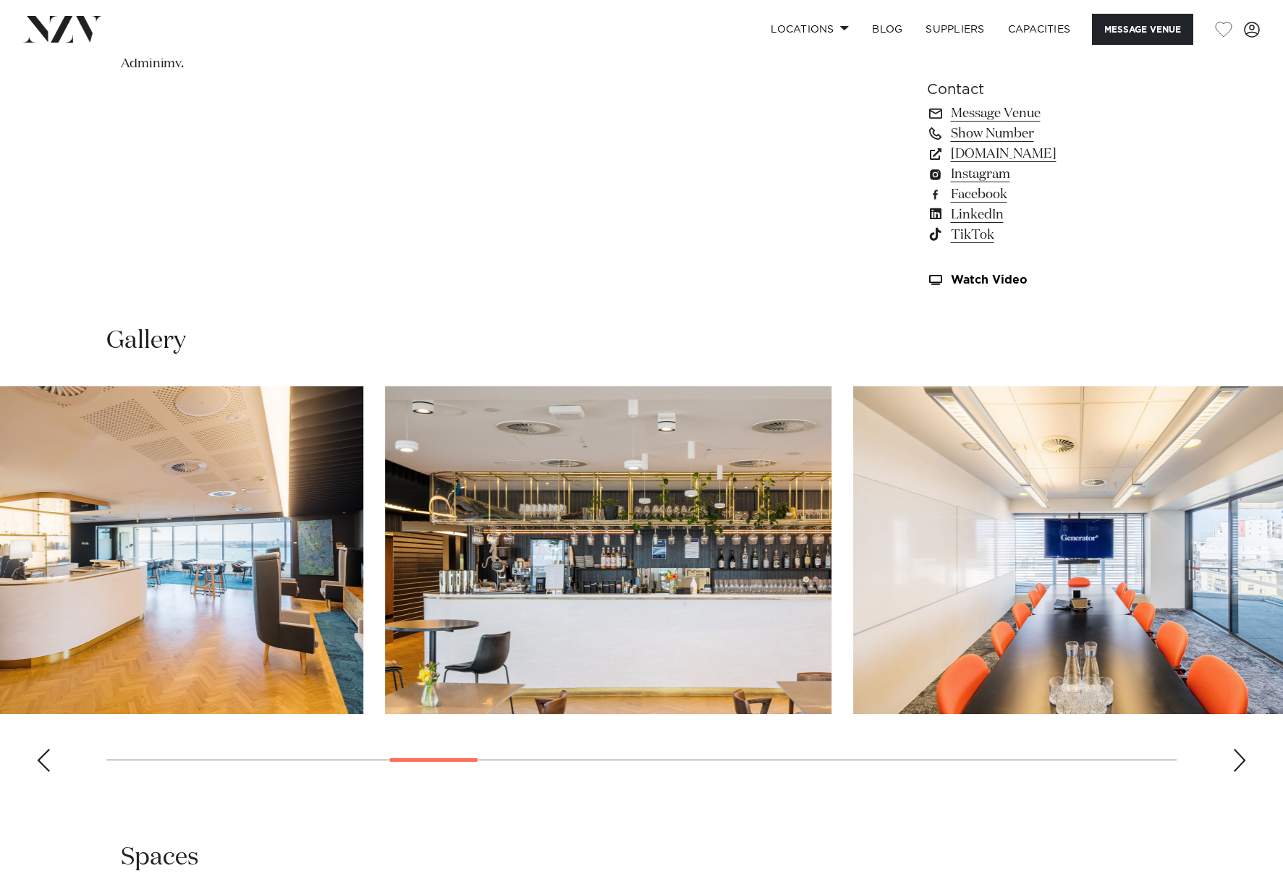
click at [0, 0] on slot at bounding box center [0, 0] width 0 height 0
